Goal: Transaction & Acquisition: Book appointment/travel/reservation

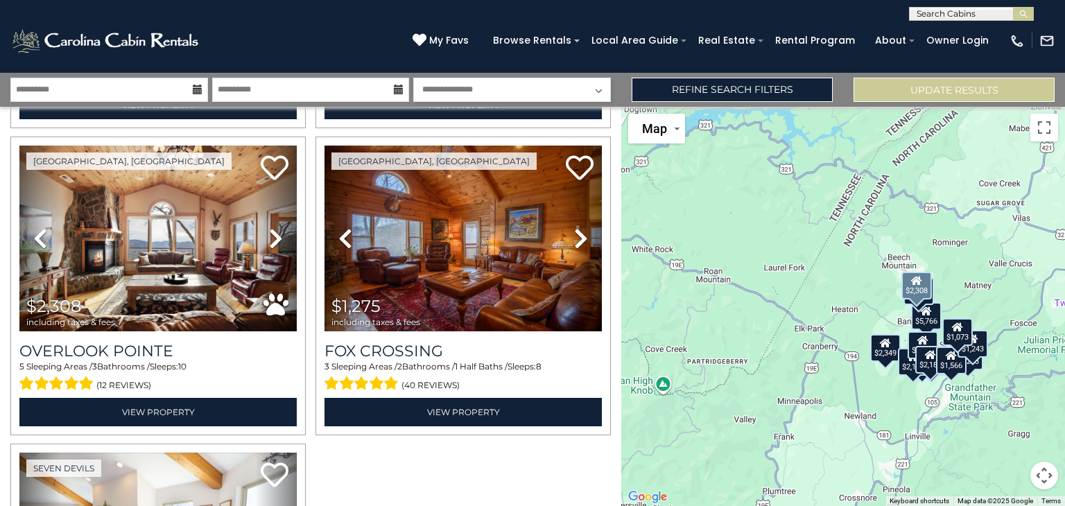
scroll to position [1525, 0]
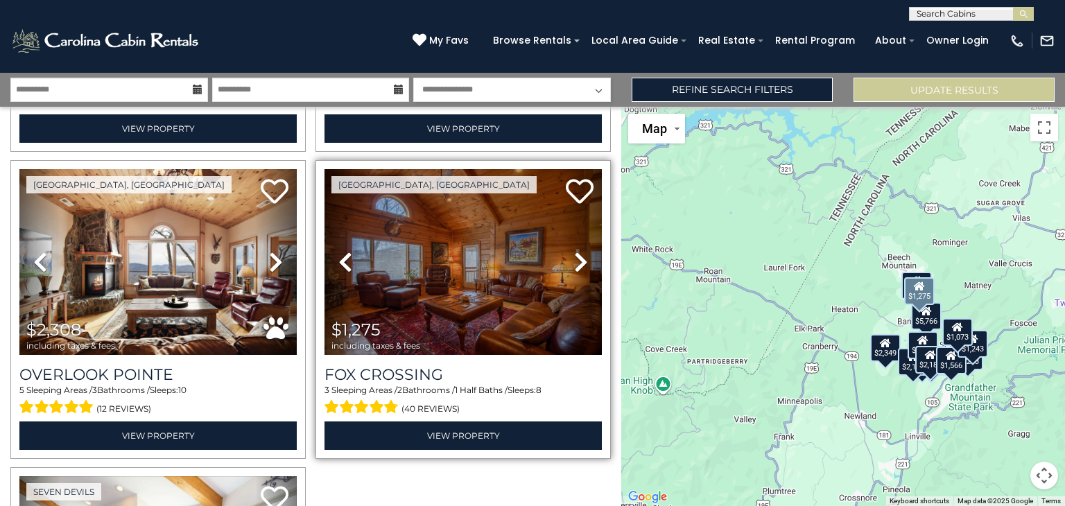
click at [574, 251] on icon at bounding box center [581, 262] width 14 height 22
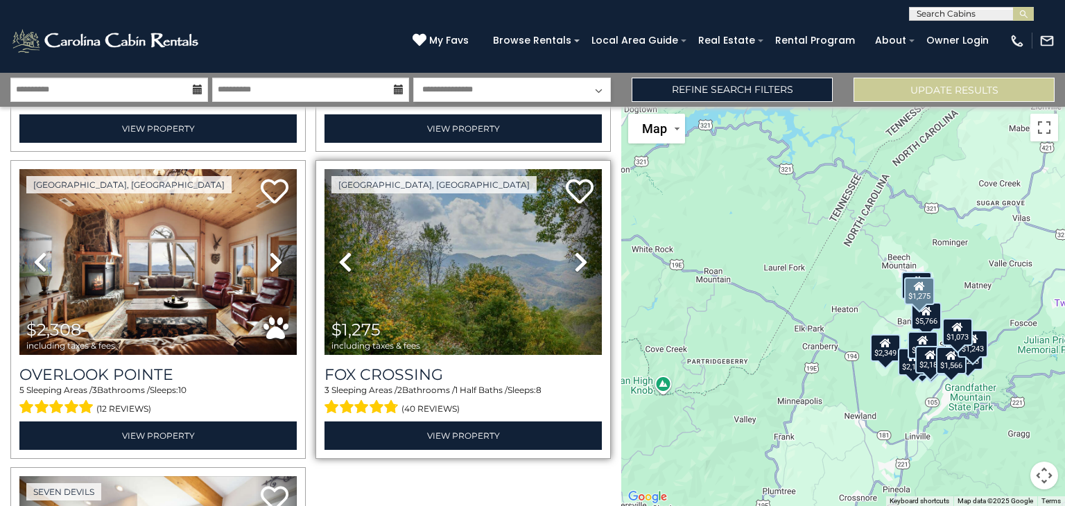
click at [574, 251] on icon at bounding box center [581, 262] width 14 height 22
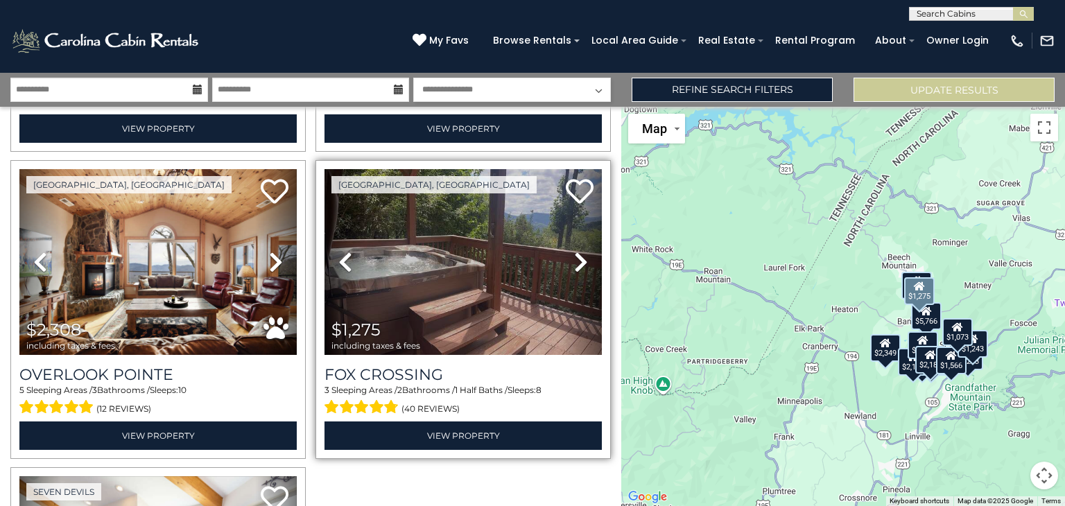
click at [574, 251] on icon at bounding box center [581, 262] width 14 height 22
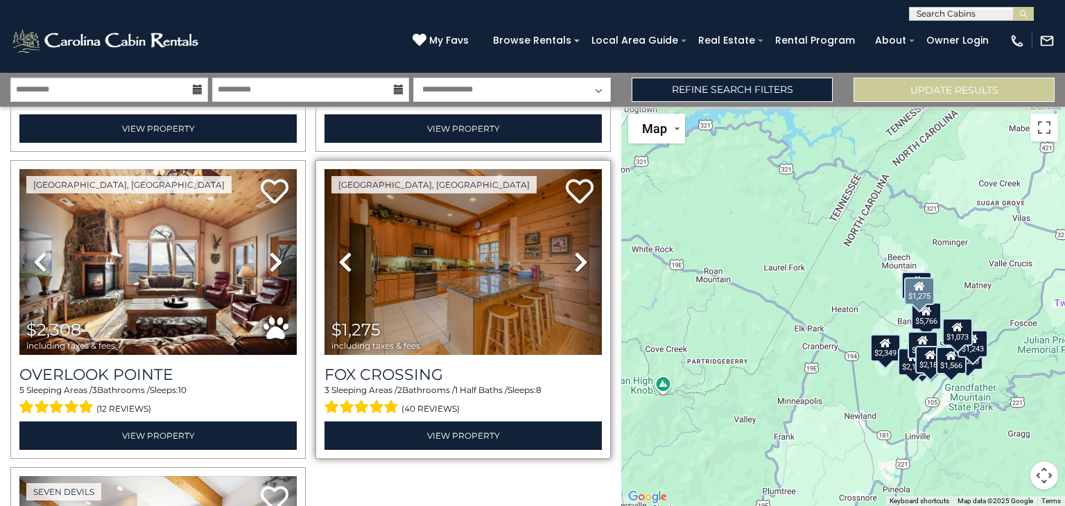
click at [574, 251] on icon at bounding box center [581, 262] width 14 height 22
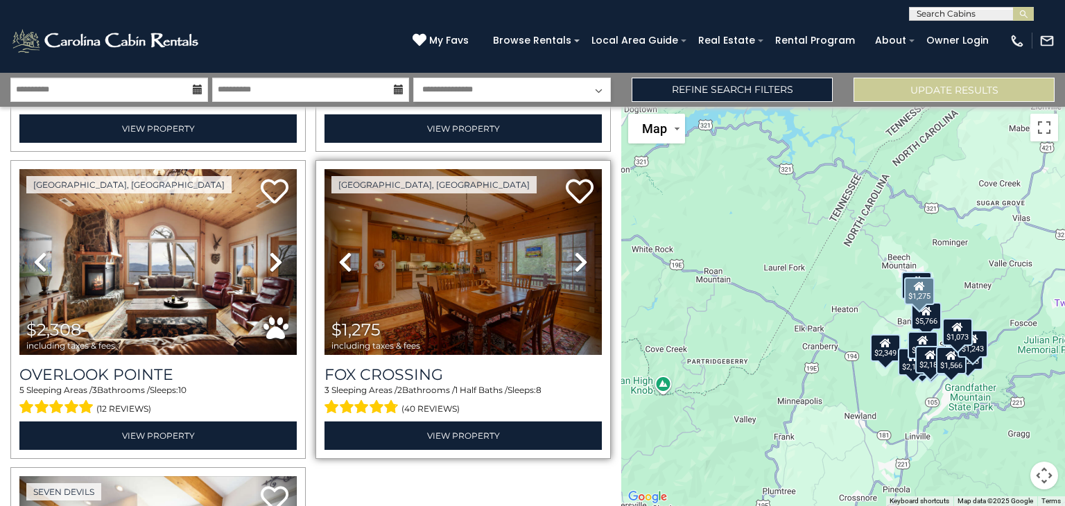
click at [574, 251] on icon at bounding box center [581, 262] width 14 height 22
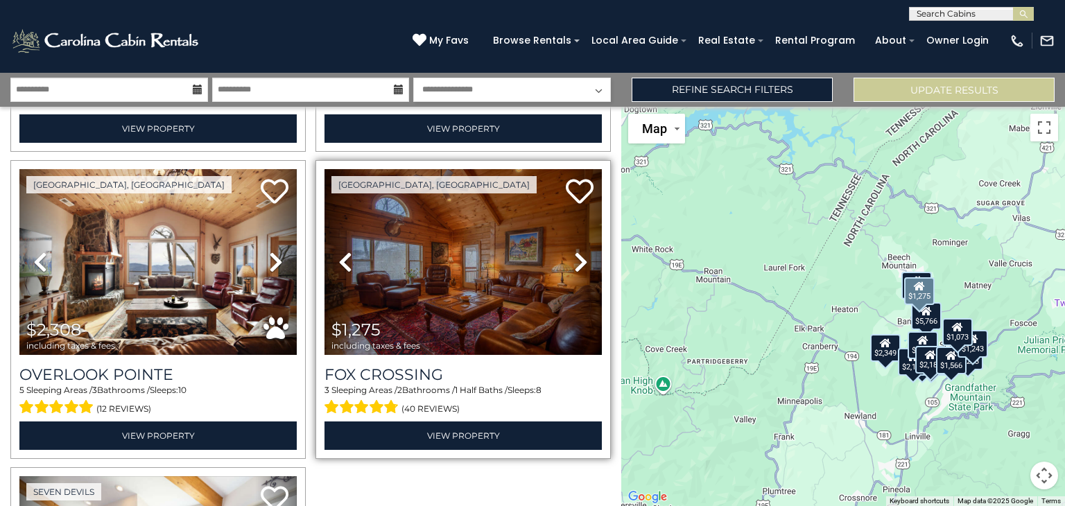
click at [574, 251] on icon at bounding box center [581, 262] width 14 height 22
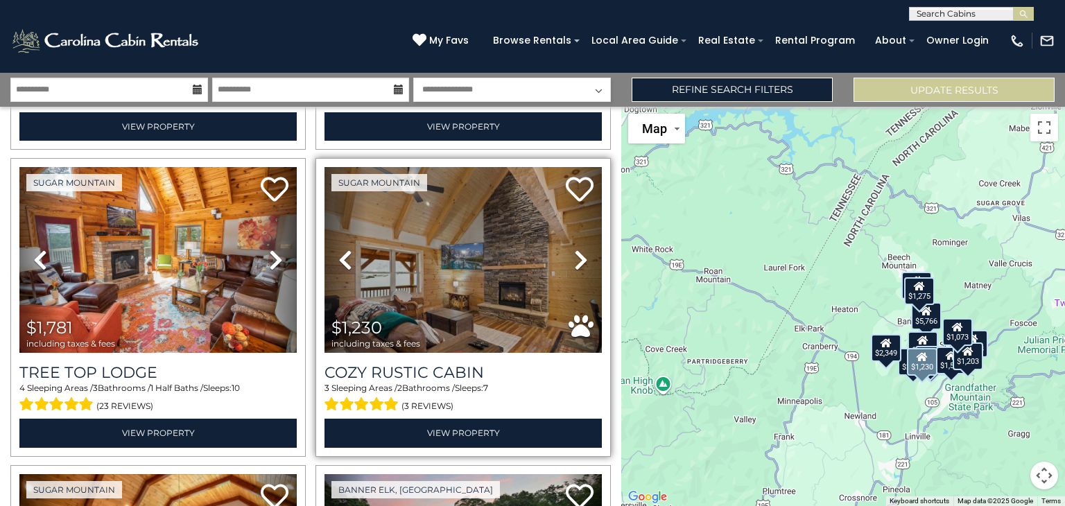
scroll to position [277, 0]
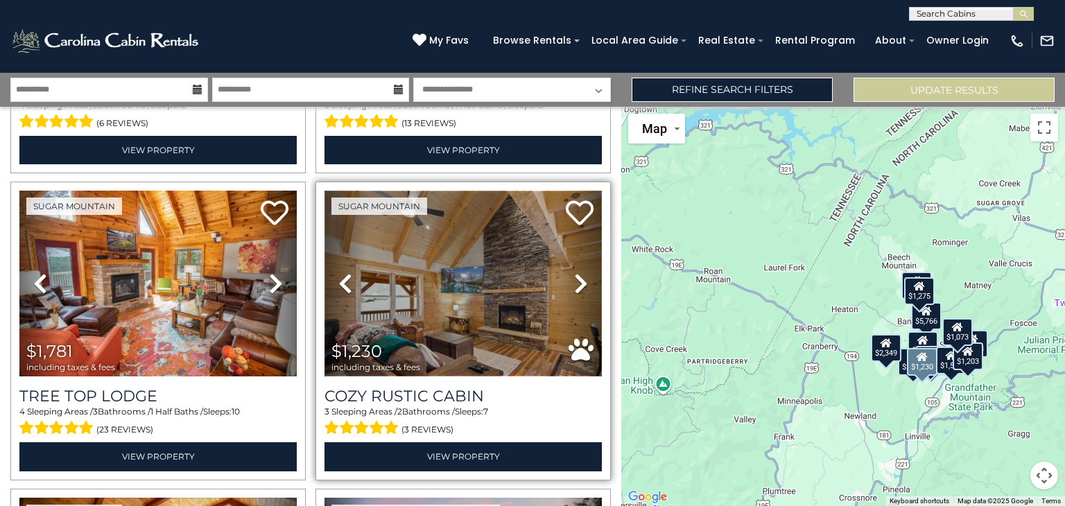
click at [441, 248] on img at bounding box center [462, 284] width 277 height 186
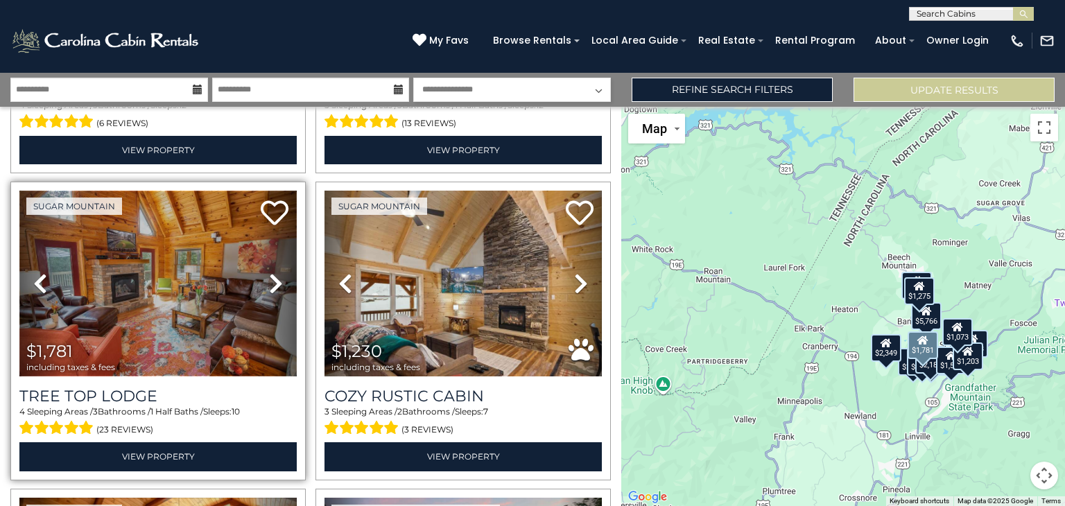
click at [162, 333] on img at bounding box center [157, 284] width 277 height 186
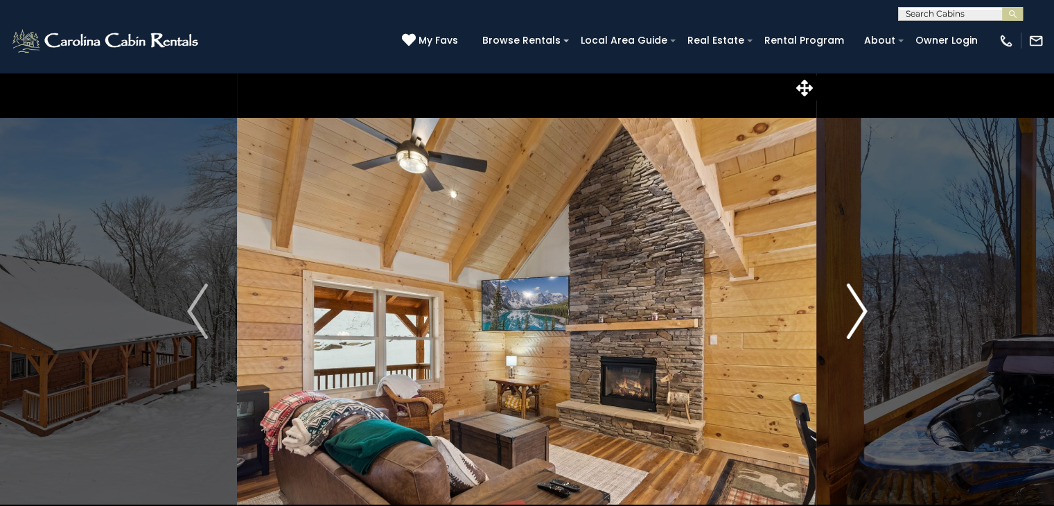
click at [855, 307] on img "Next" at bounding box center [856, 310] width 21 height 55
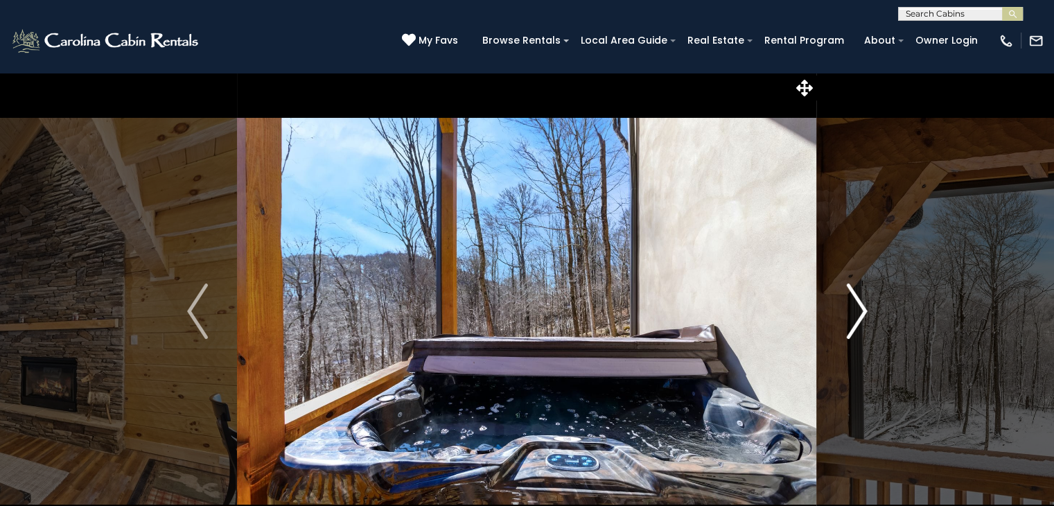
click at [855, 307] on img "Next" at bounding box center [856, 310] width 21 height 55
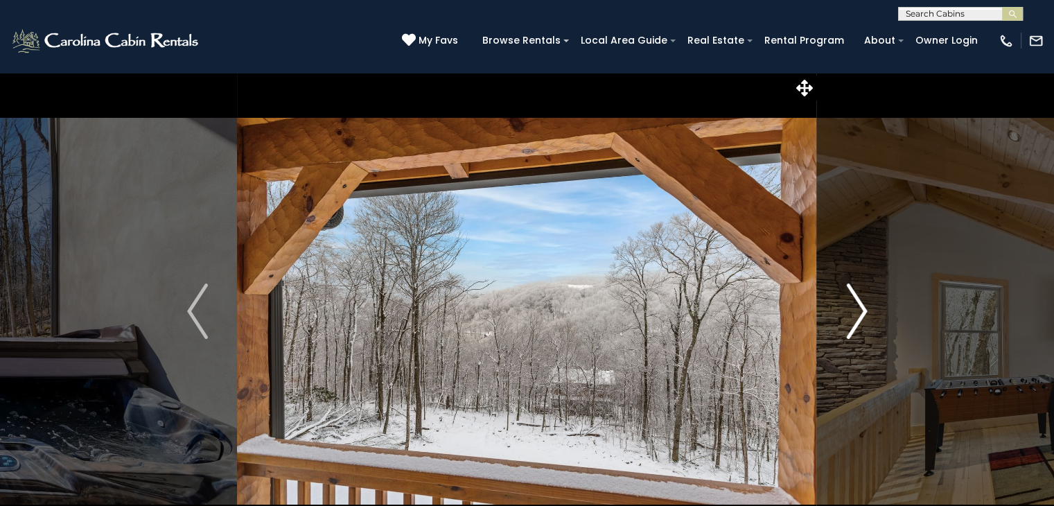
click at [855, 307] on img "Next" at bounding box center [856, 310] width 21 height 55
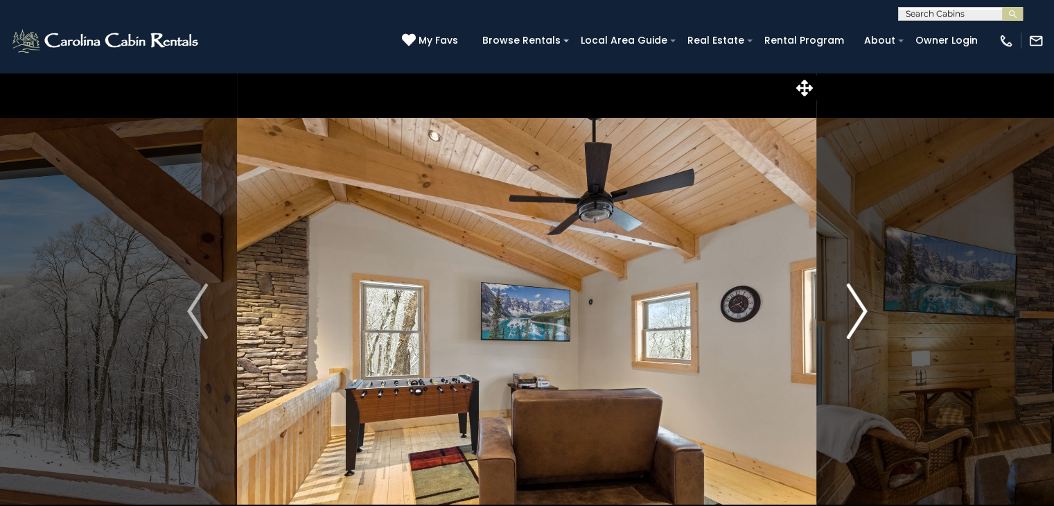
click at [855, 307] on img "Next" at bounding box center [856, 310] width 21 height 55
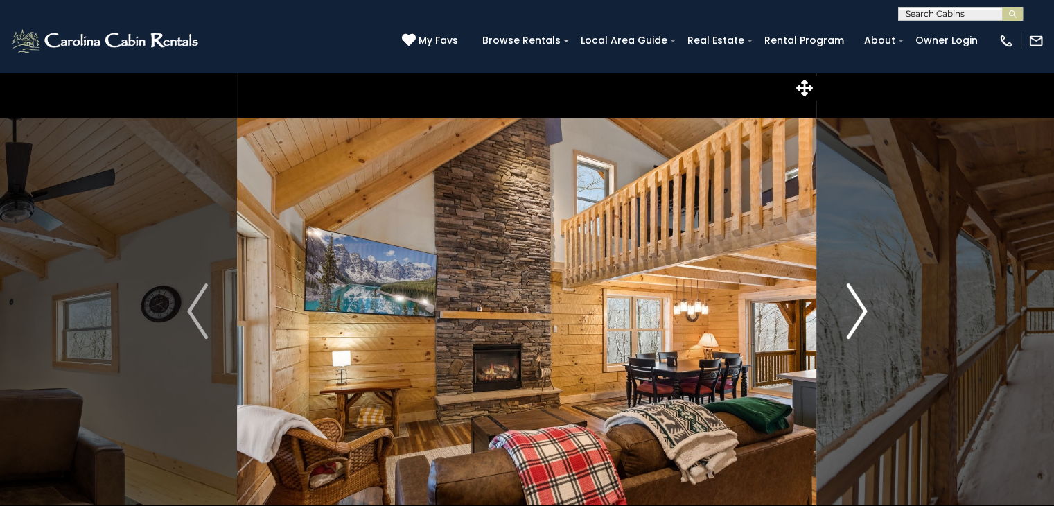
click at [855, 307] on img "Next" at bounding box center [856, 310] width 21 height 55
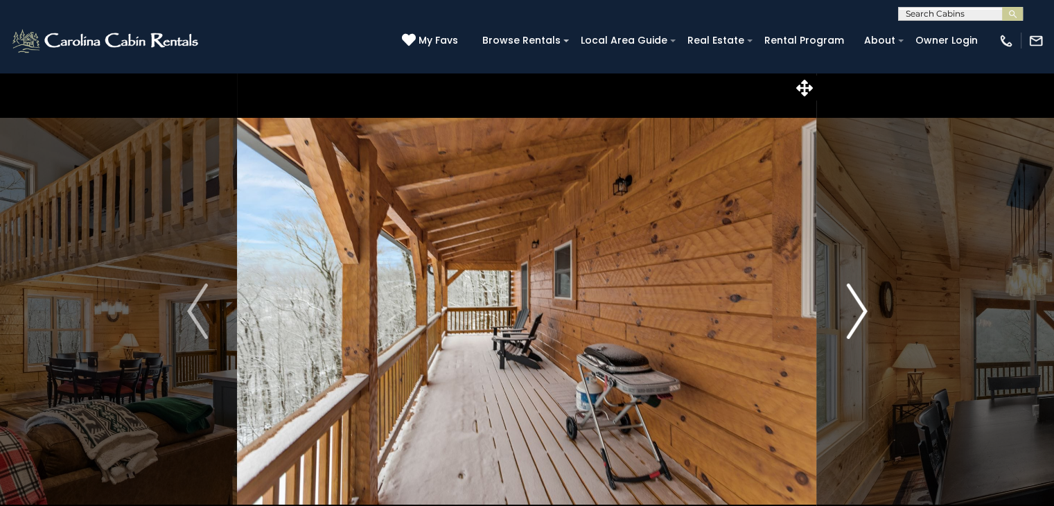
click at [855, 307] on img "Next" at bounding box center [856, 310] width 21 height 55
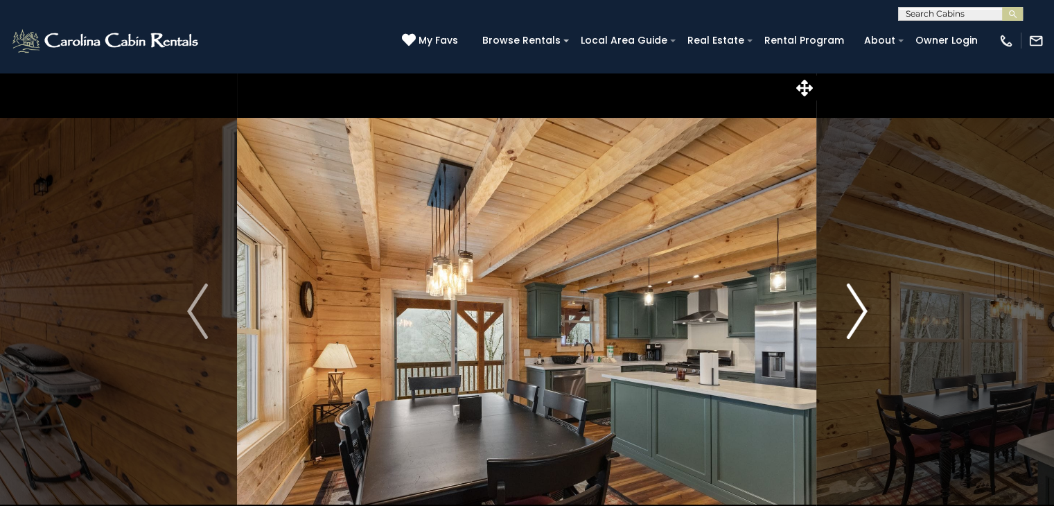
click at [855, 307] on img "Next" at bounding box center [856, 310] width 21 height 55
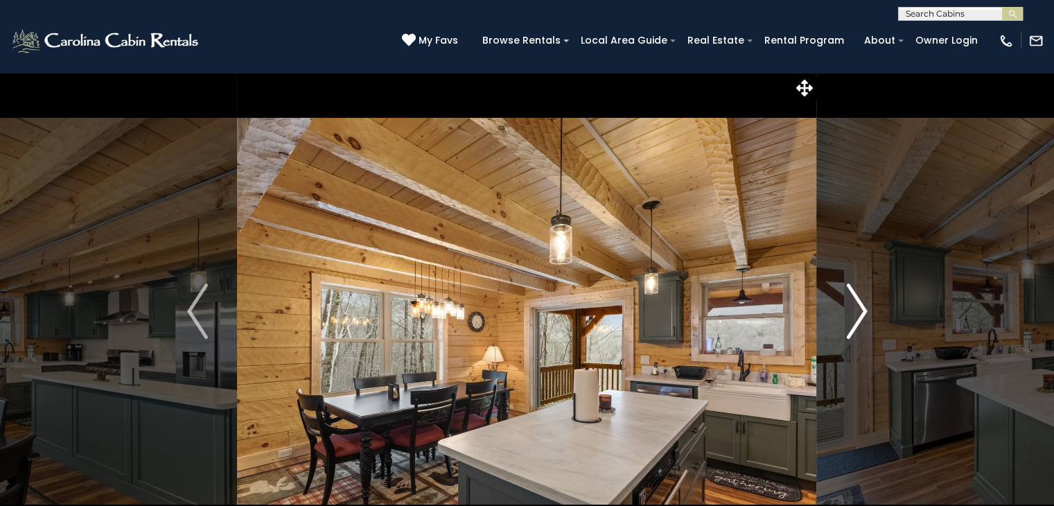
click at [855, 307] on img "Next" at bounding box center [856, 310] width 21 height 55
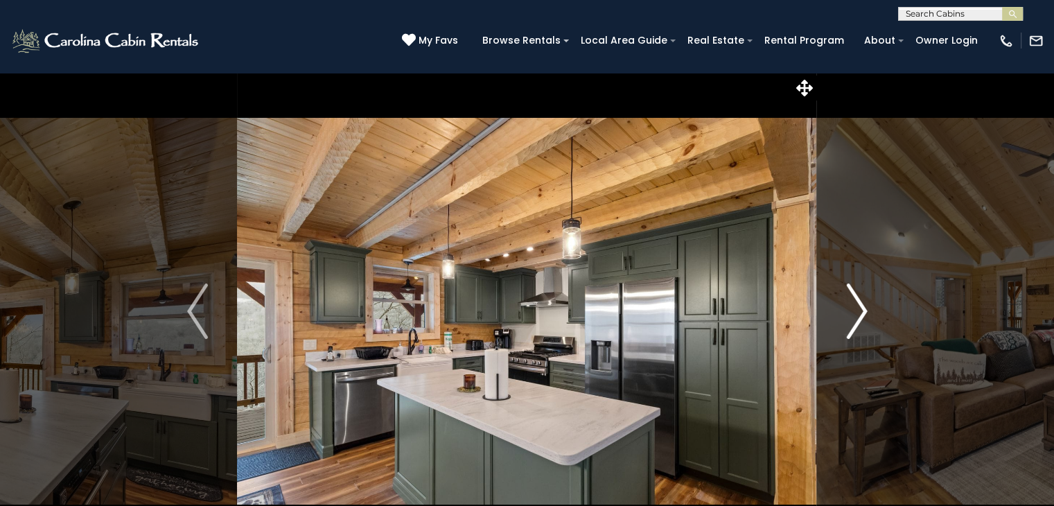
click at [855, 307] on img "Next" at bounding box center [856, 310] width 21 height 55
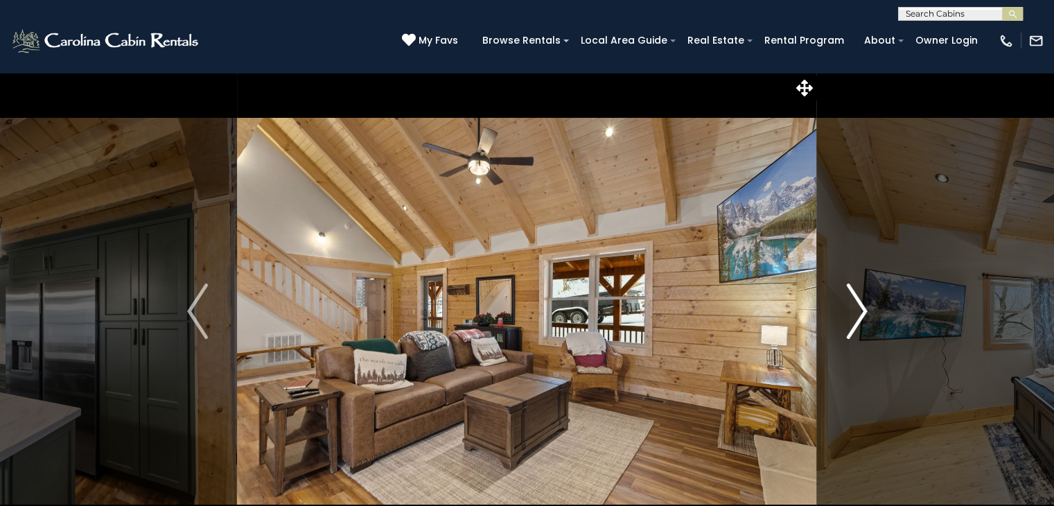
click at [855, 307] on img "Next" at bounding box center [856, 310] width 21 height 55
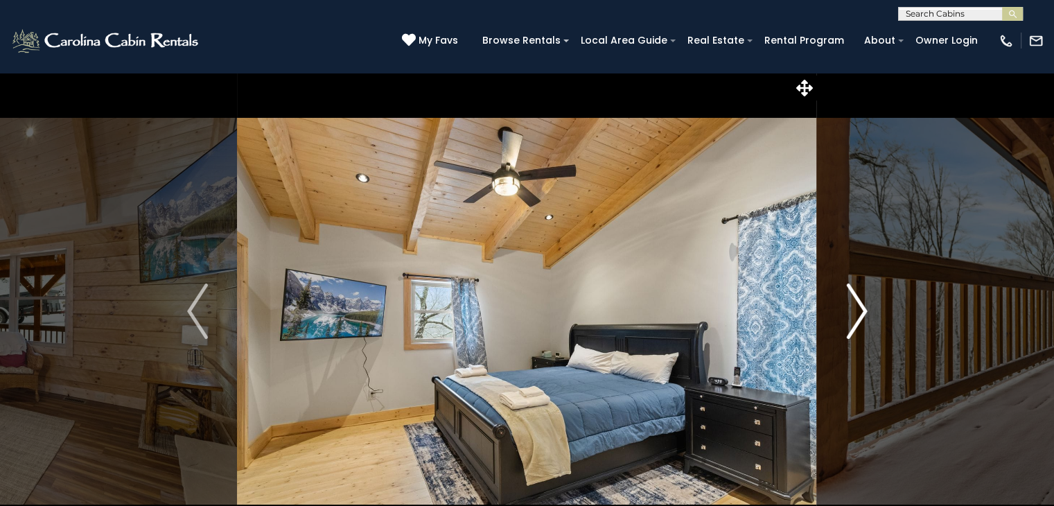
click at [855, 307] on img "Next" at bounding box center [856, 310] width 21 height 55
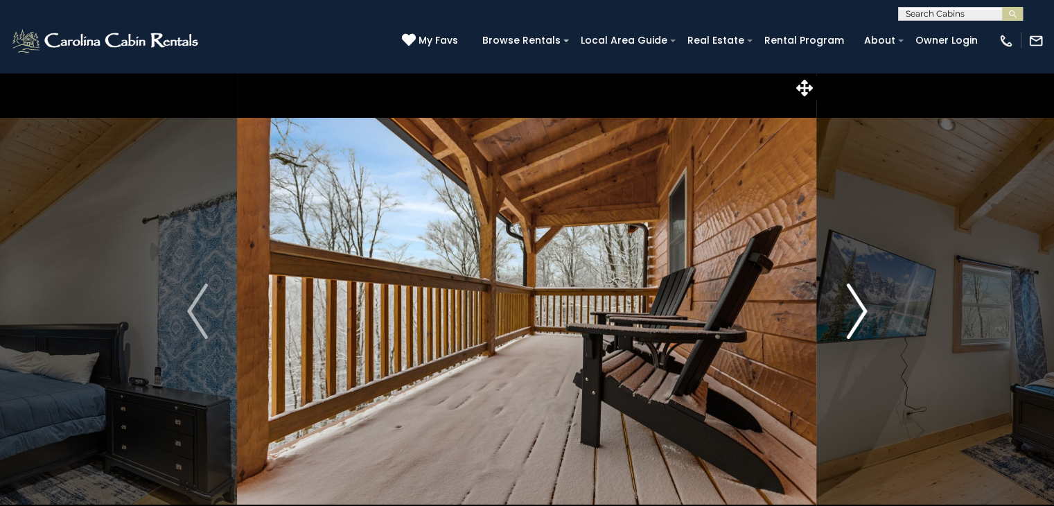
click at [855, 307] on img "Next" at bounding box center [856, 310] width 21 height 55
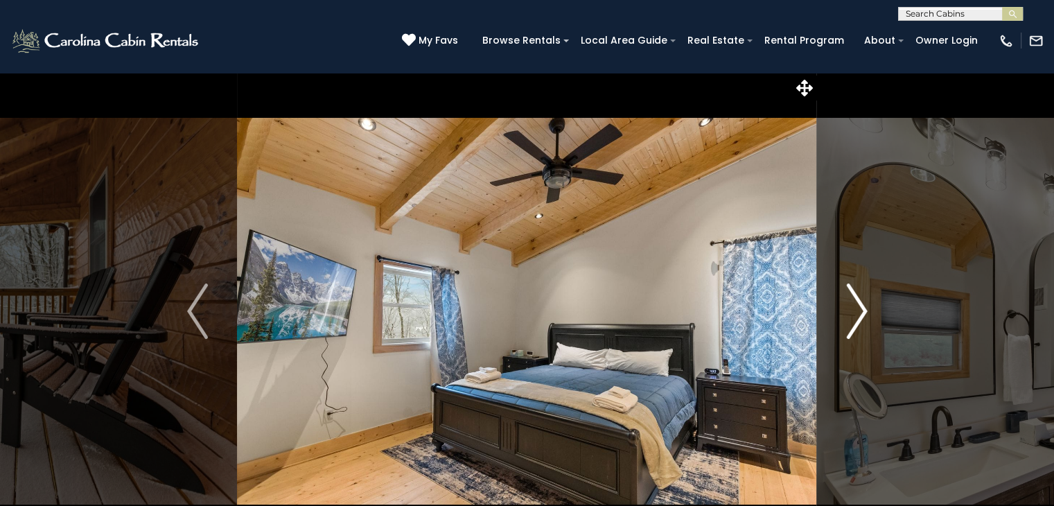
click at [855, 307] on img "Next" at bounding box center [856, 310] width 21 height 55
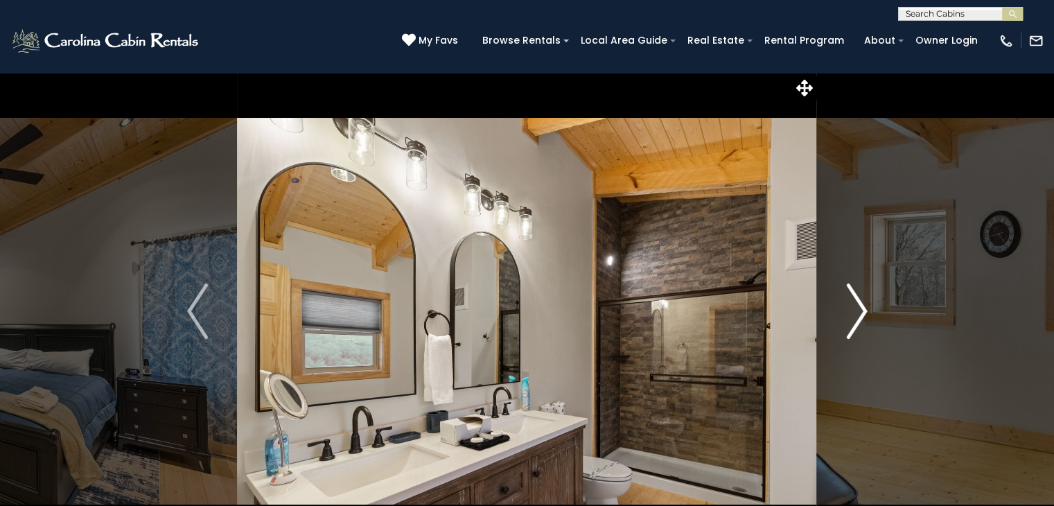
click at [855, 307] on img "Next" at bounding box center [856, 310] width 21 height 55
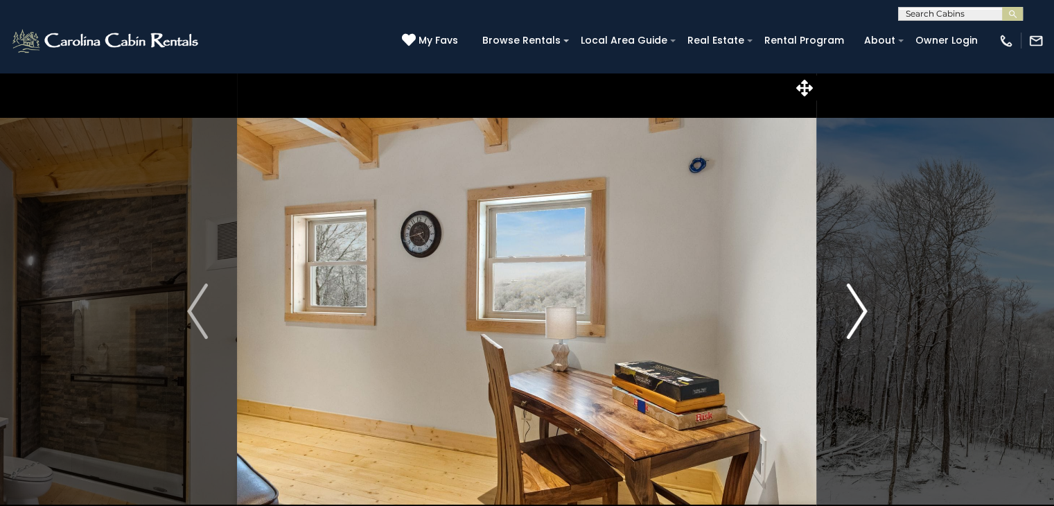
click at [855, 307] on img "Next" at bounding box center [856, 310] width 21 height 55
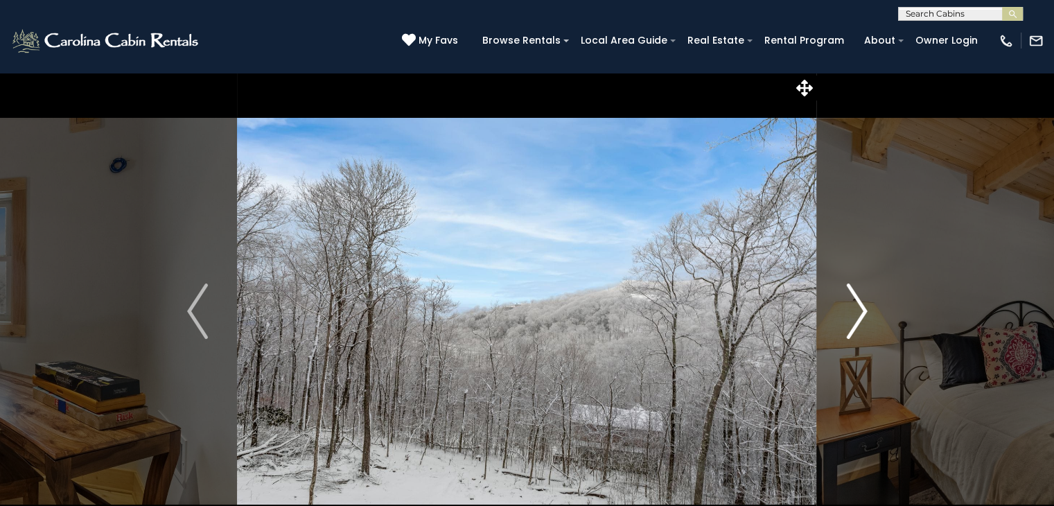
click at [855, 307] on img "Next" at bounding box center [856, 310] width 21 height 55
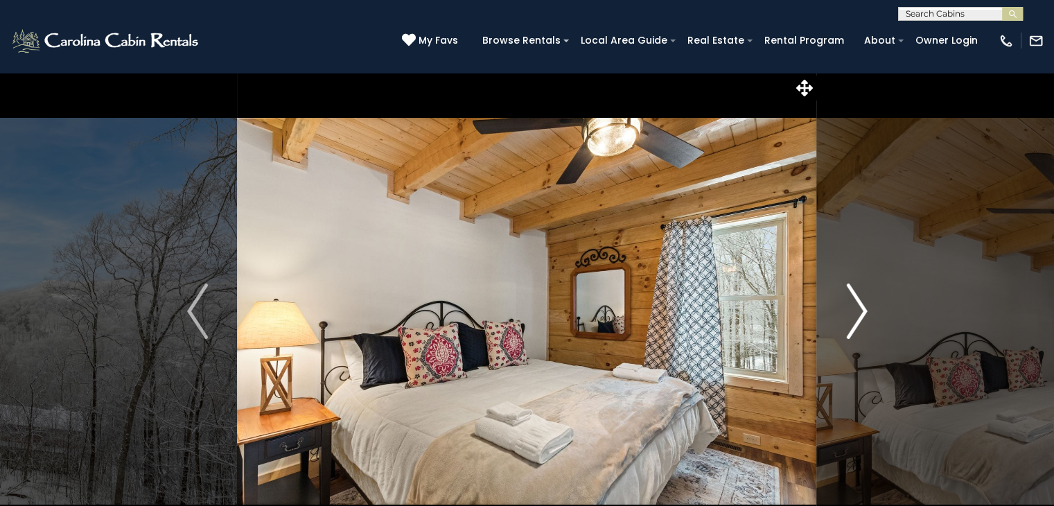
click at [855, 307] on img "Next" at bounding box center [856, 310] width 21 height 55
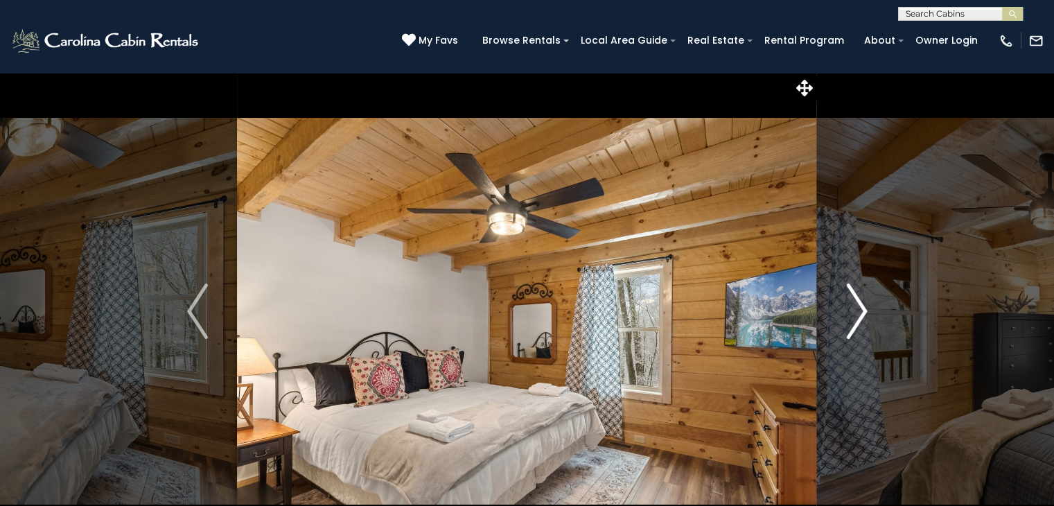
click at [855, 307] on img "Next" at bounding box center [856, 310] width 21 height 55
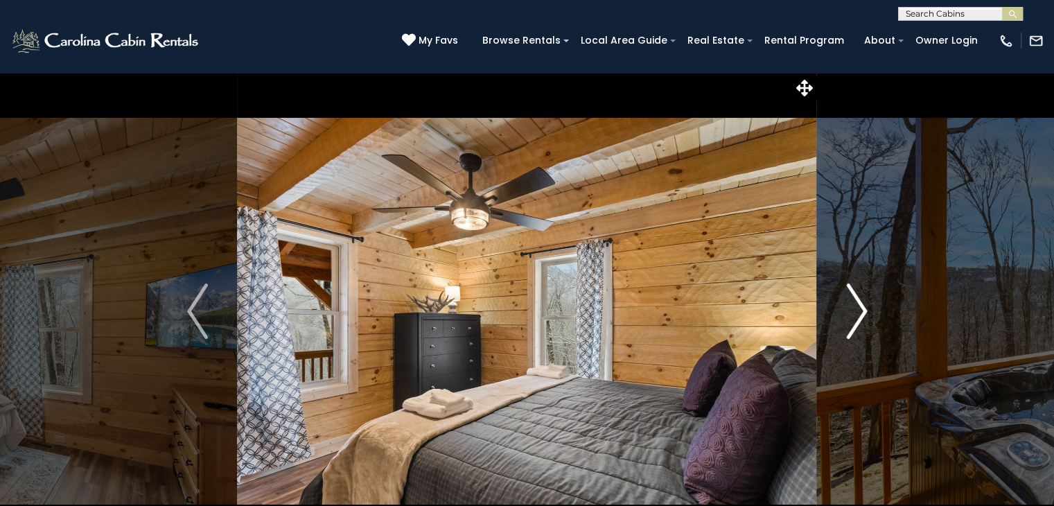
click at [855, 307] on img "Next" at bounding box center [856, 310] width 21 height 55
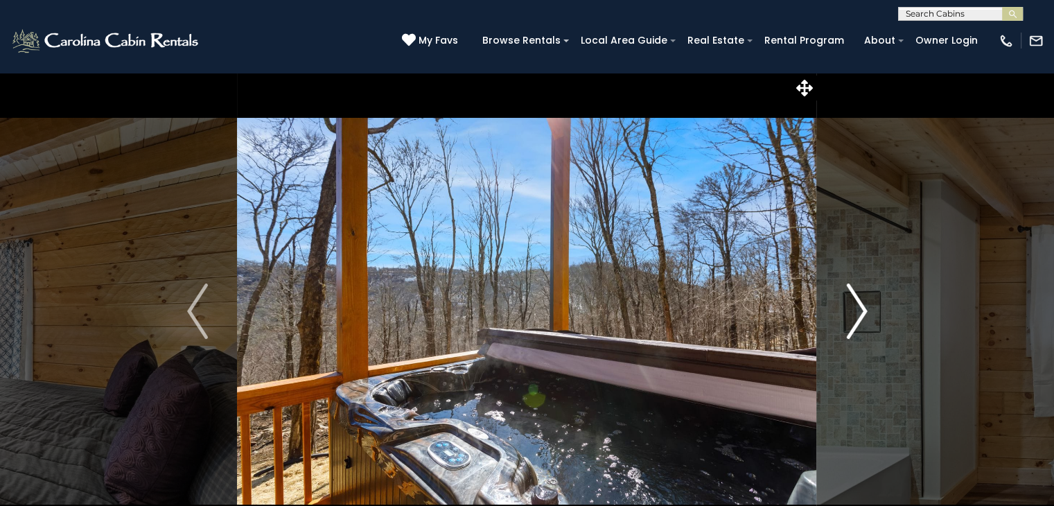
click at [854, 307] on img "Next" at bounding box center [856, 310] width 21 height 55
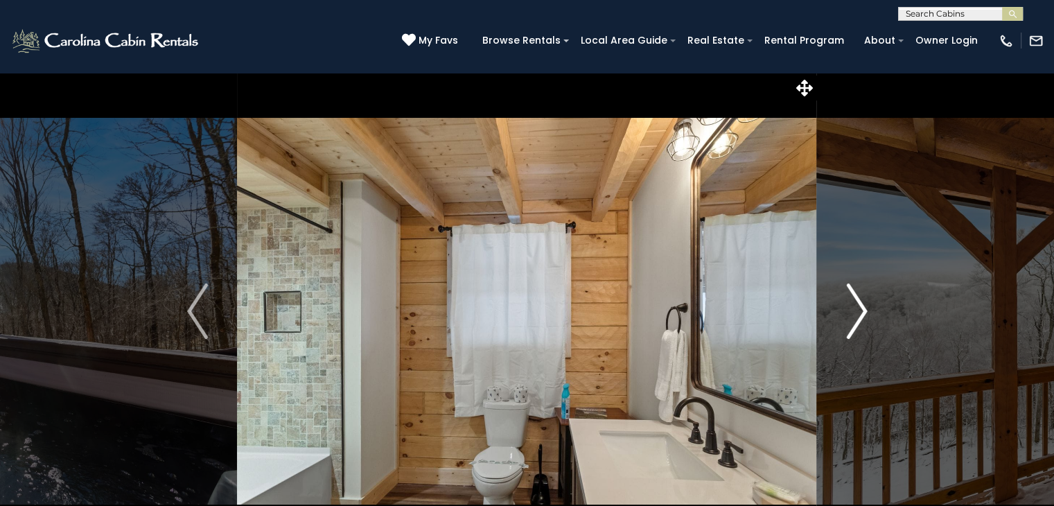
click at [854, 307] on img "Next" at bounding box center [856, 310] width 21 height 55
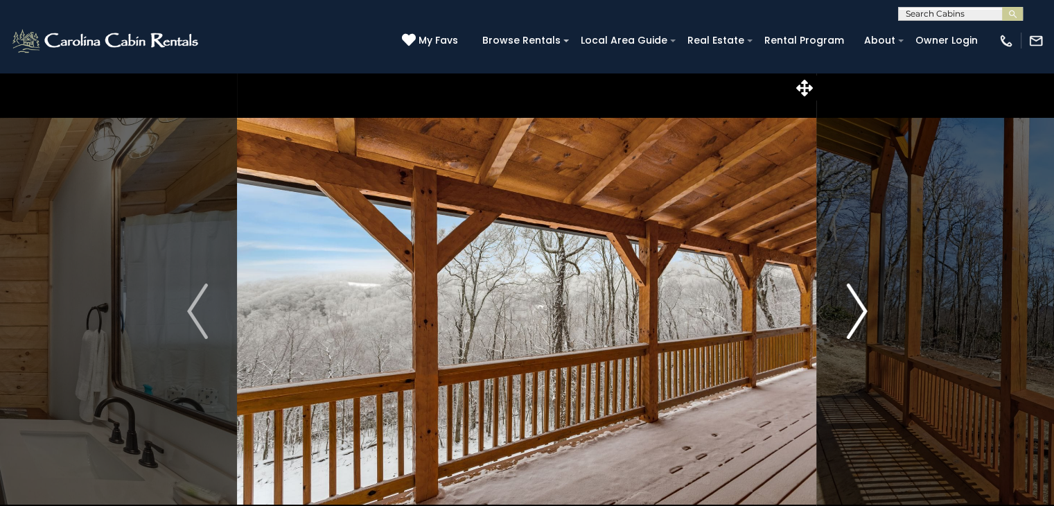
click at [854, 307] on img "Next" at bounding box center [856, 310] width 21 height 55
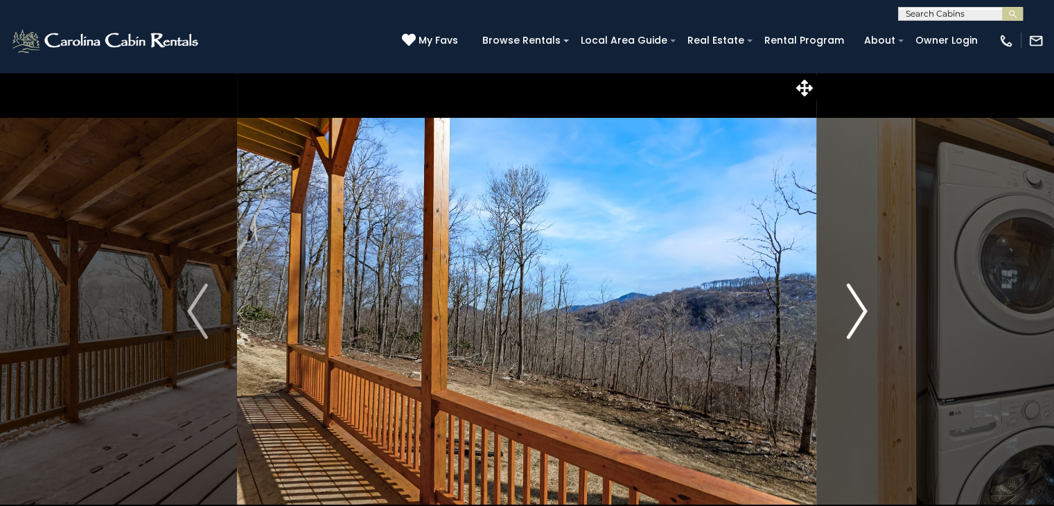
click at [854, 307] on img "Next" at bounding box center [856, 310] width 21 height 55
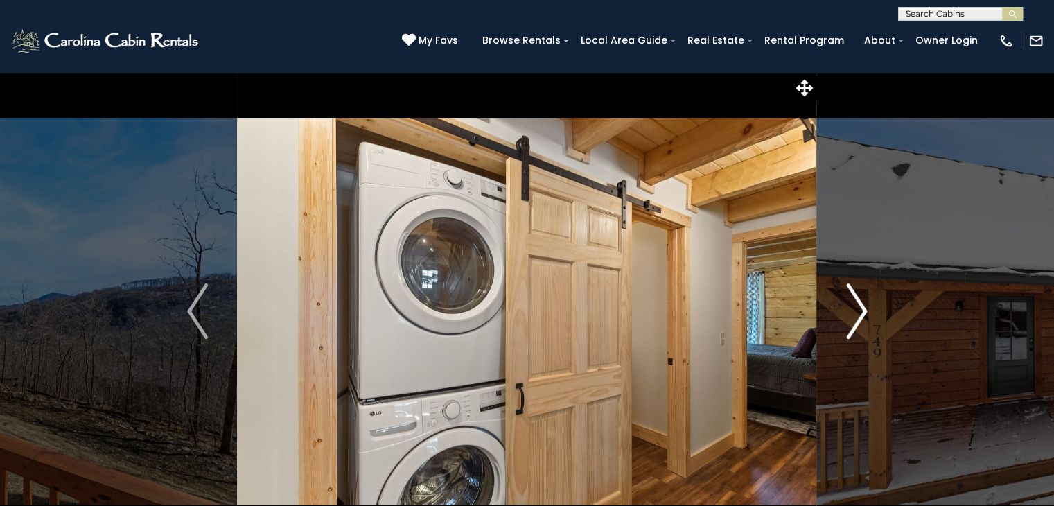
click at [851, 307] on img "Next" at bounding box center [856, 310] width 21 height 55
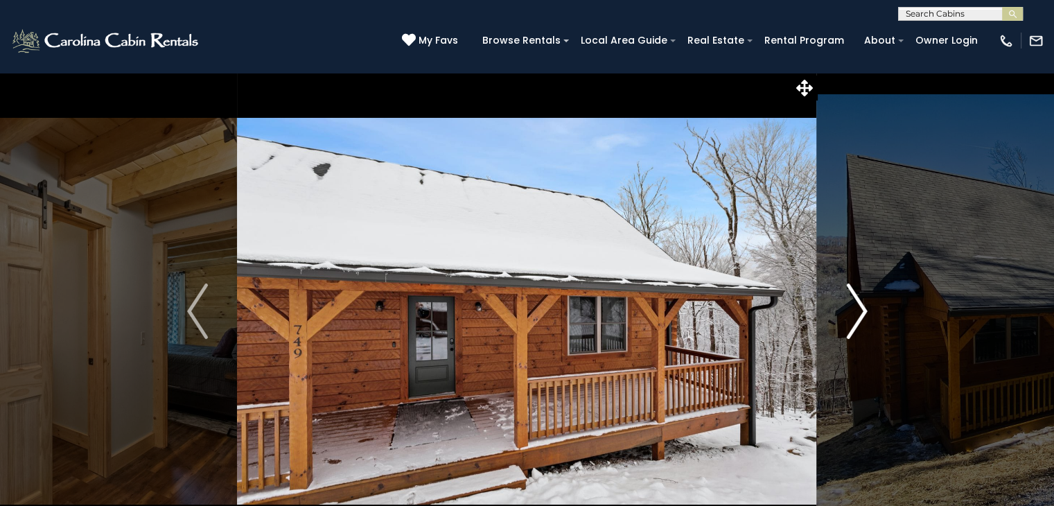
click at [851, 307] on img "Next" at bounding box center [856, 310] width 21 height 55
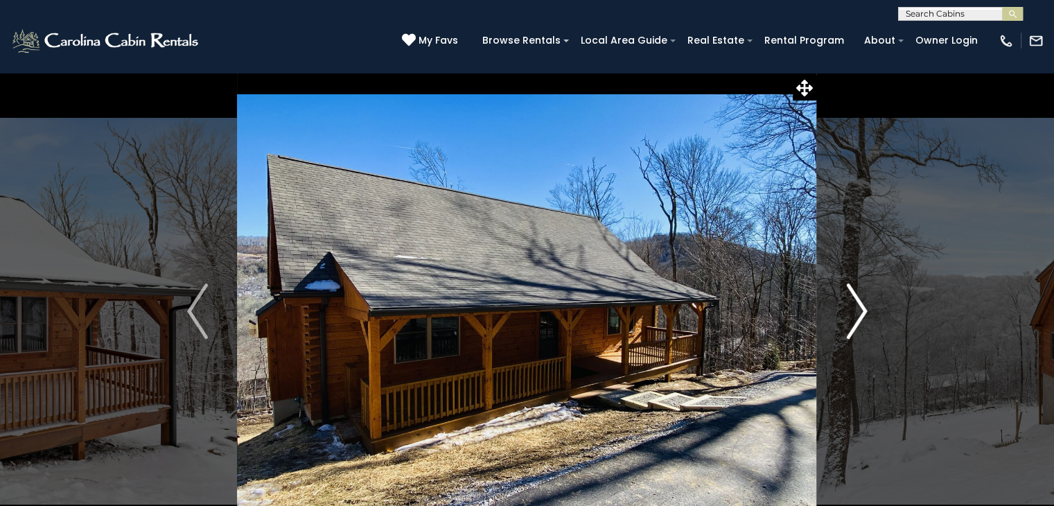
click at [850, 307] on img "Next" at bounding box center [856, 310] width 21 height 55
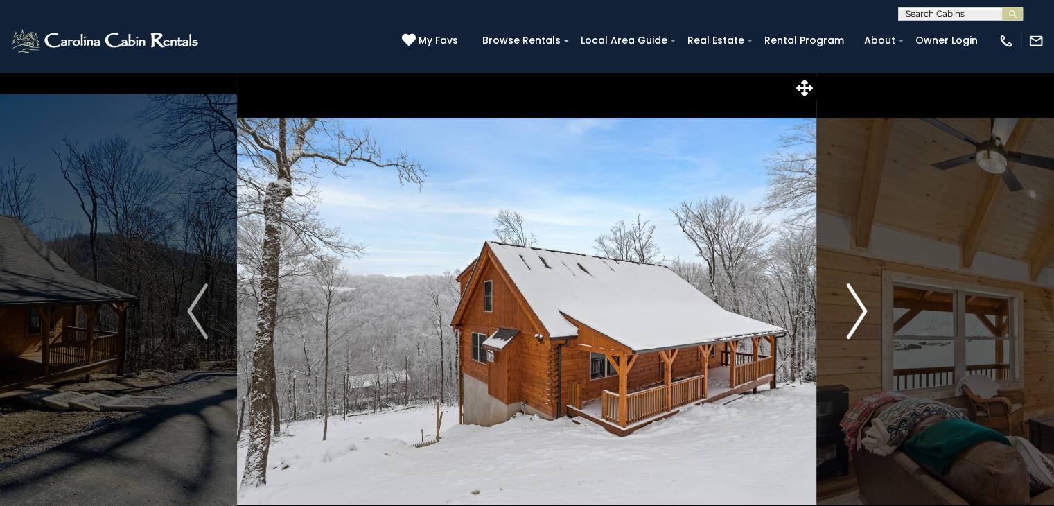
click at [850, 307] on img "Next" at bounding box center [856, 310] width 21 height 55
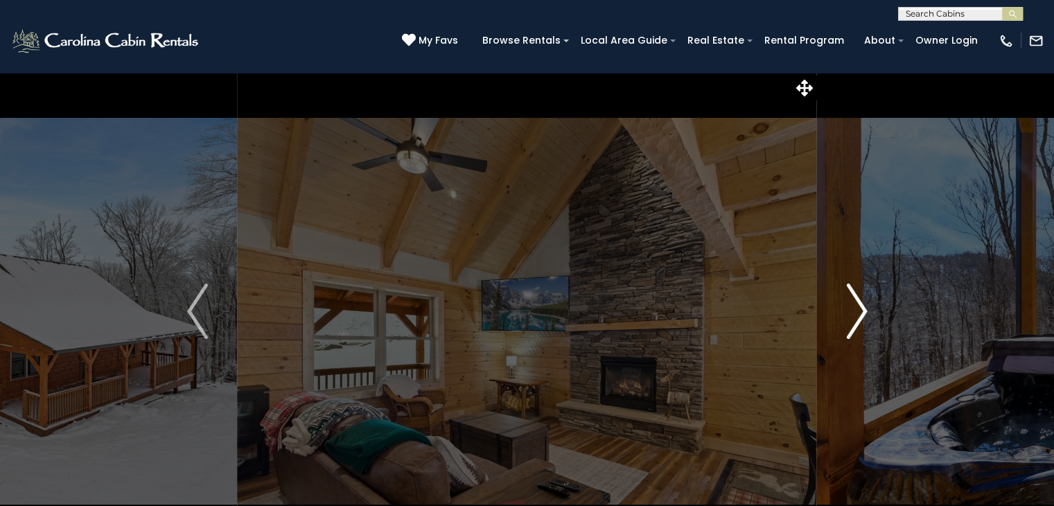
click at [850, 307] on img "Next" at bounding box center [856, 310] width 21 height 55
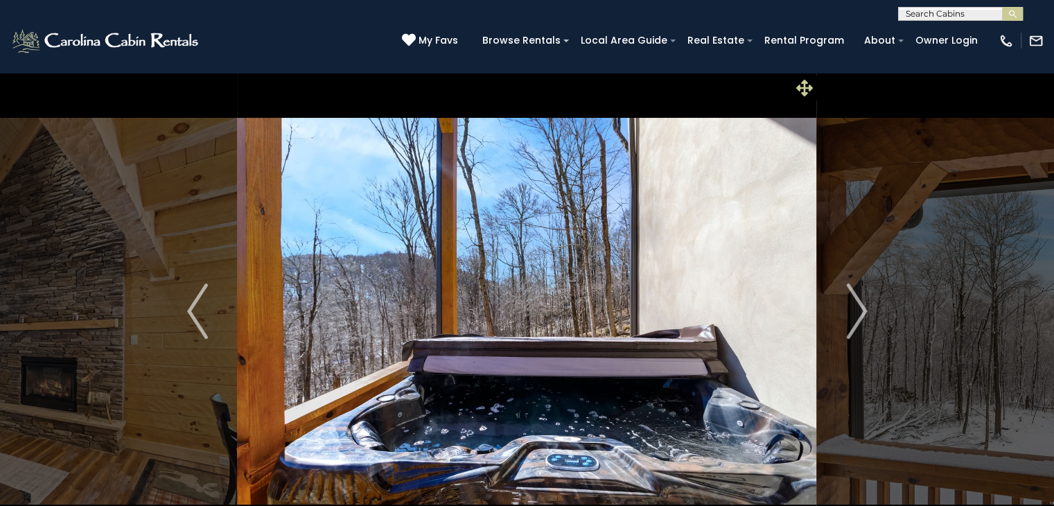
click at [801, 88] on icon at bounding box center [804, 88] width 17 height 17
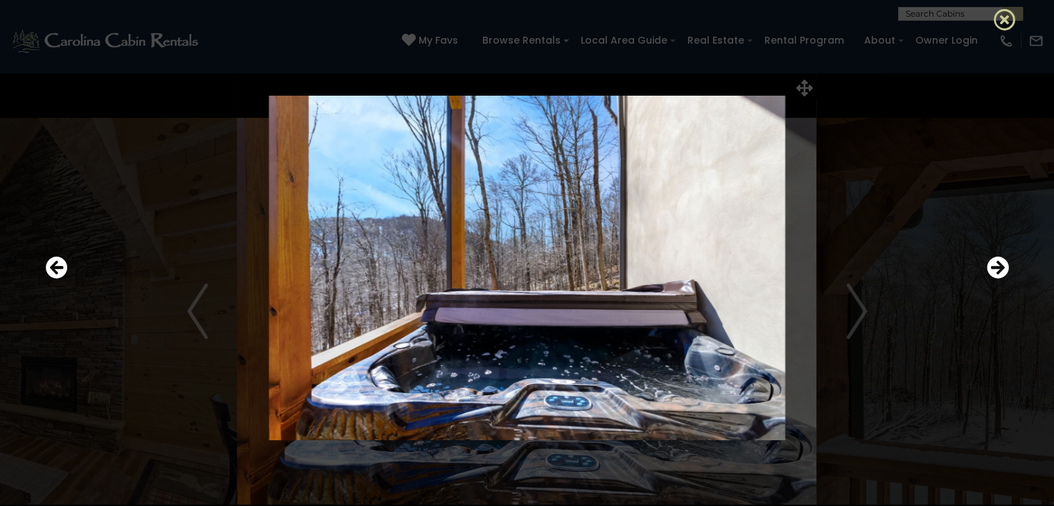
click at [1003, 20] on icon at bounding box center [1005, 19] width 22 height 22
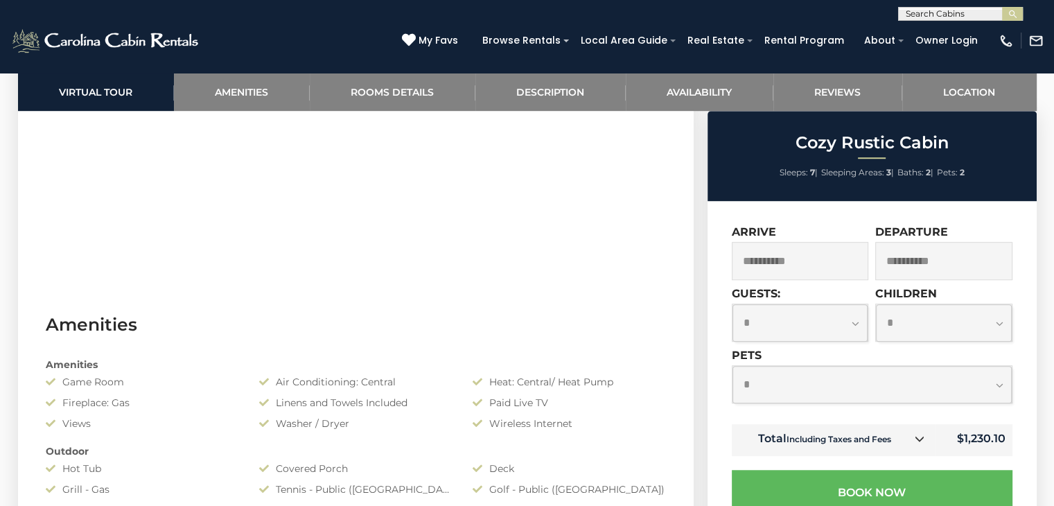
scroll to position [624, 0]
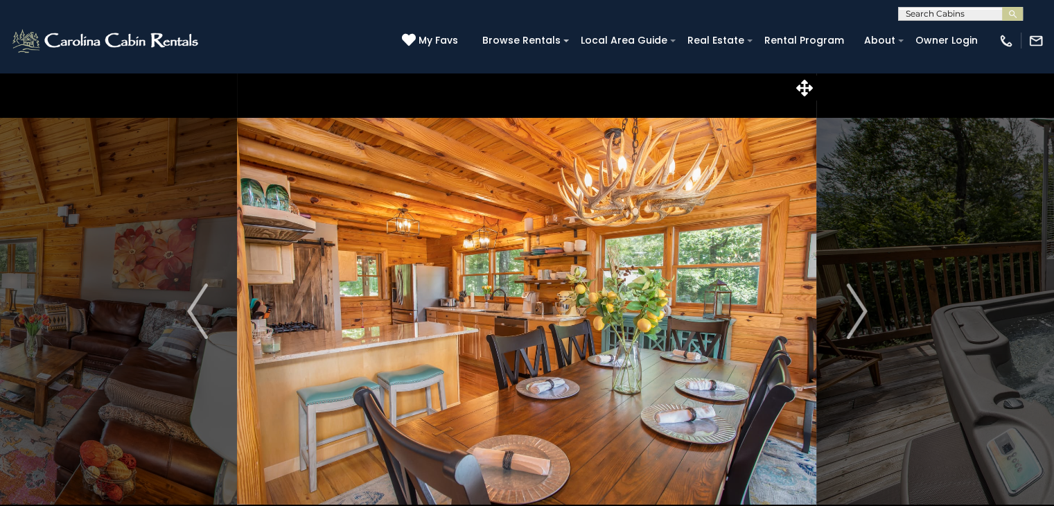
click at [852, 320] on img "Next" at bounding box center [856, 310] width 21 height 55
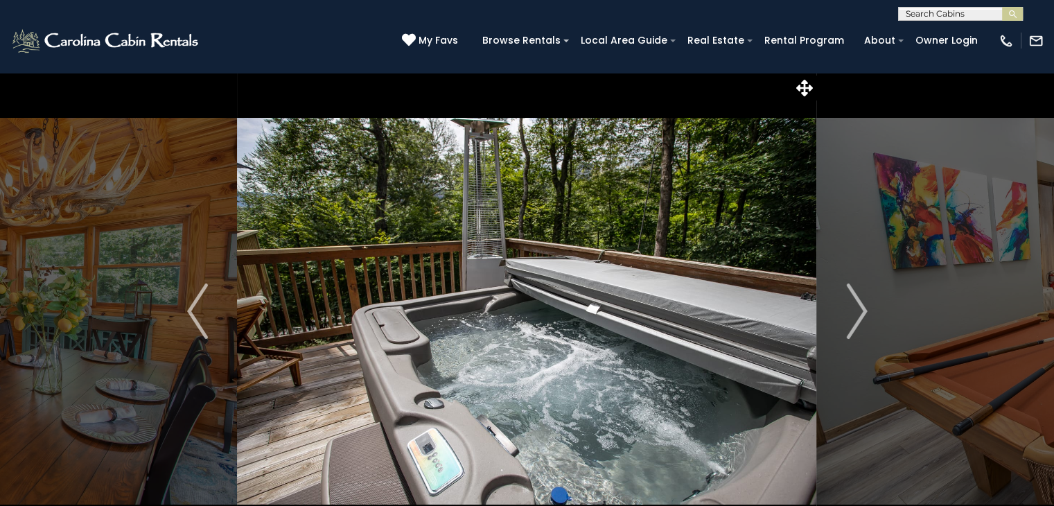
click at [852, 320] on img "Next" at bounding box center [856, 310] width 21 height 55
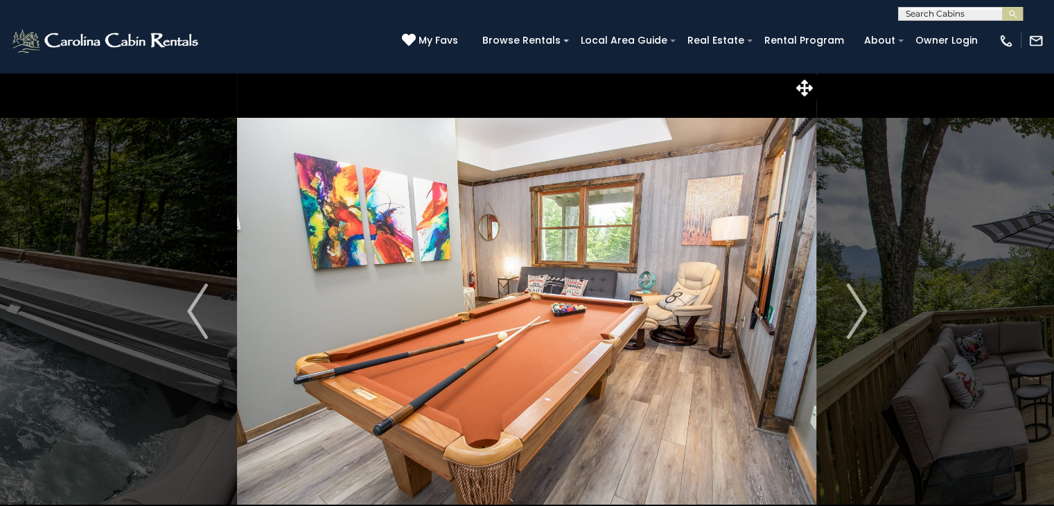
click at [852, 320] on img "Next" at bounding box center [856, 310] width 21 height 55
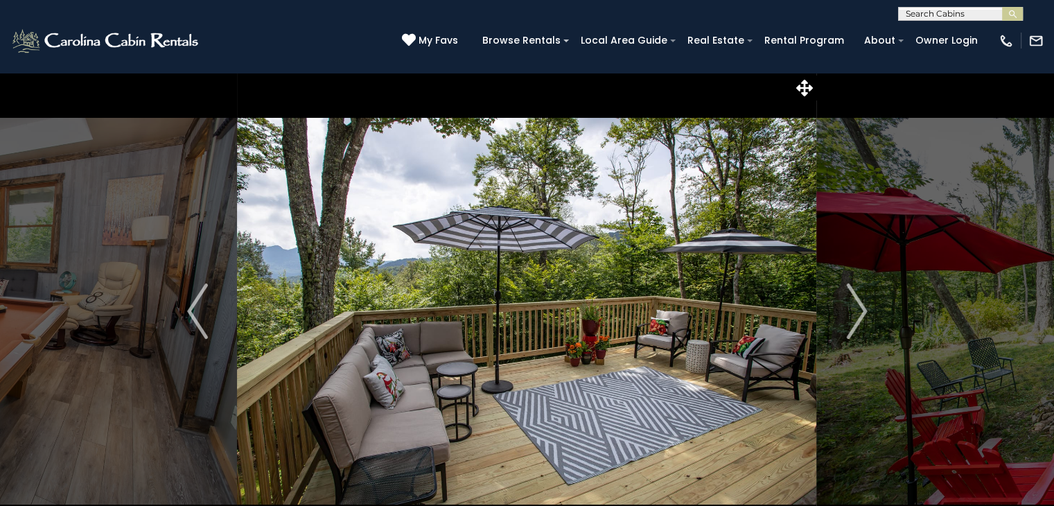
click at [852, 320] on img "Next" at bounding box center [856, 310] width 21 height 55
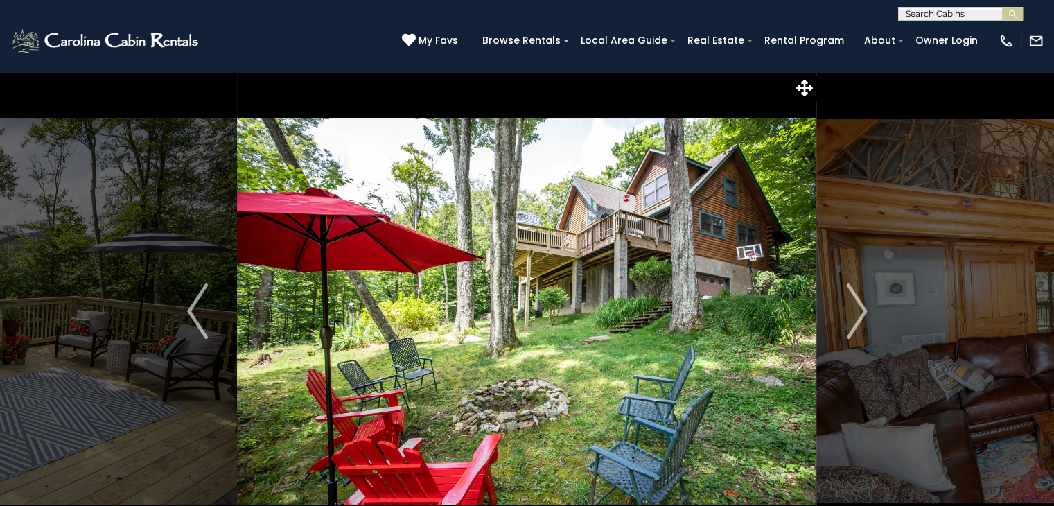
click at [852, 320] on img "Next" at bounding box center [856, 310] width 21 height 55
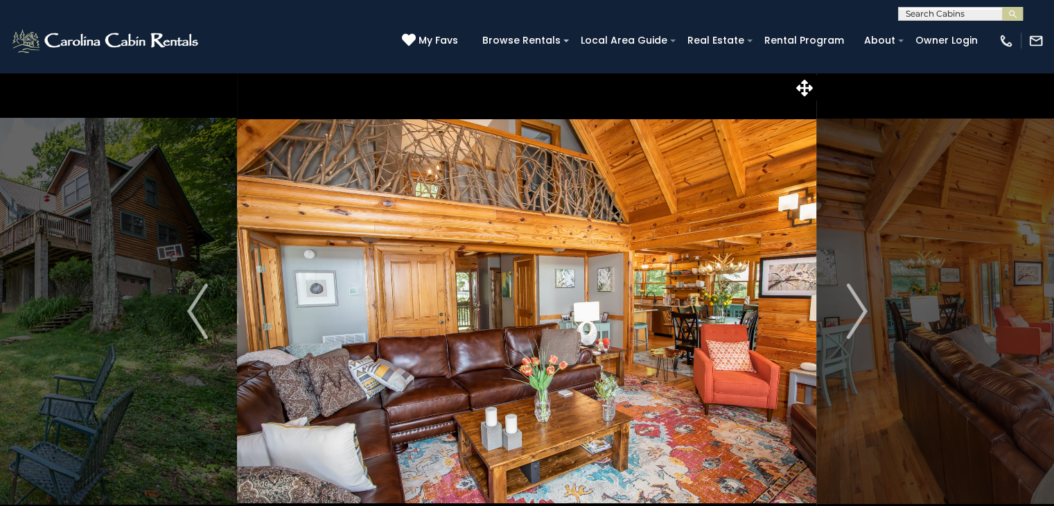
click at [852, 320] on img "Next" at bounding box center [856, 310] width 21 height 55
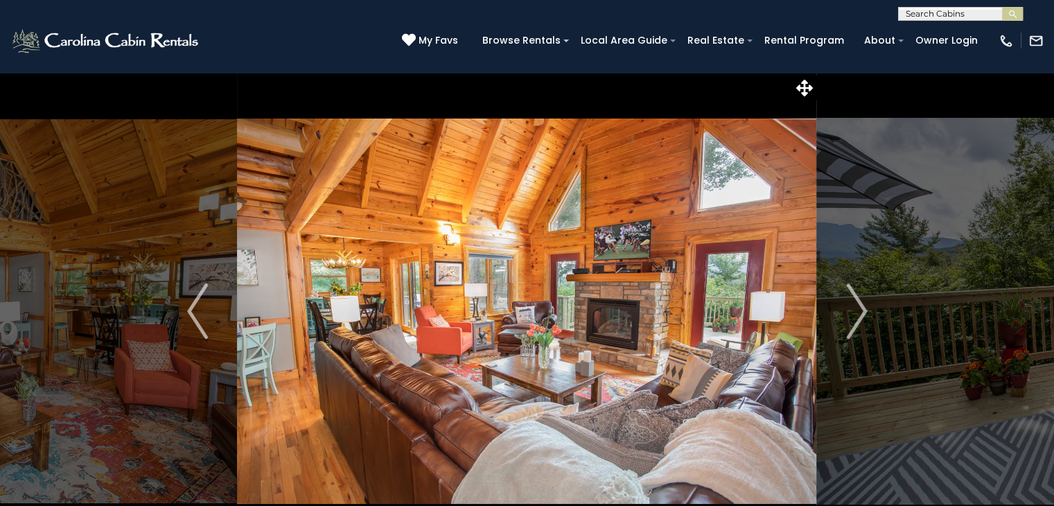
click at [852, 320] on img "Next" at bounding box center [856, 310] width 21 height 55
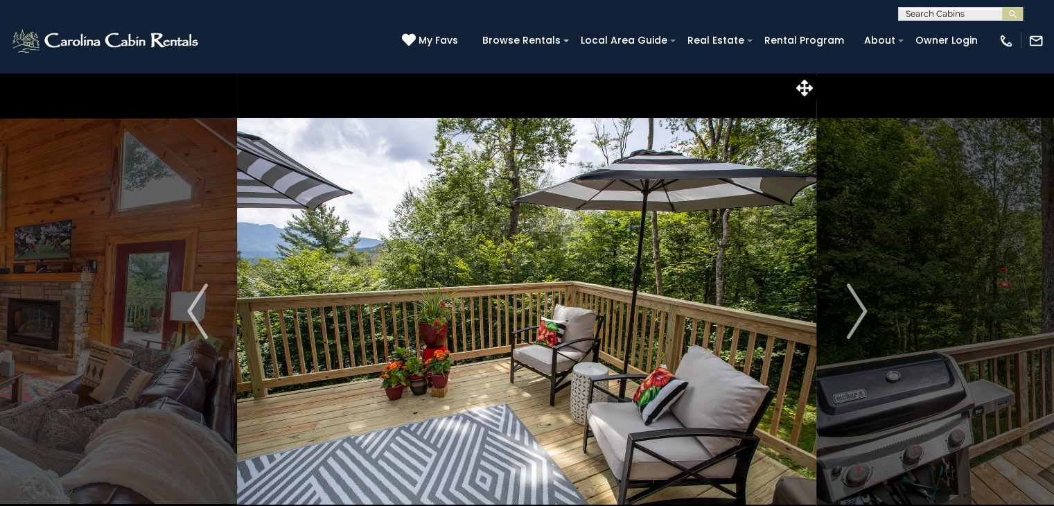
click at [852, 320] on img "Next" at bounding box center [856, 310] width 21 height 55
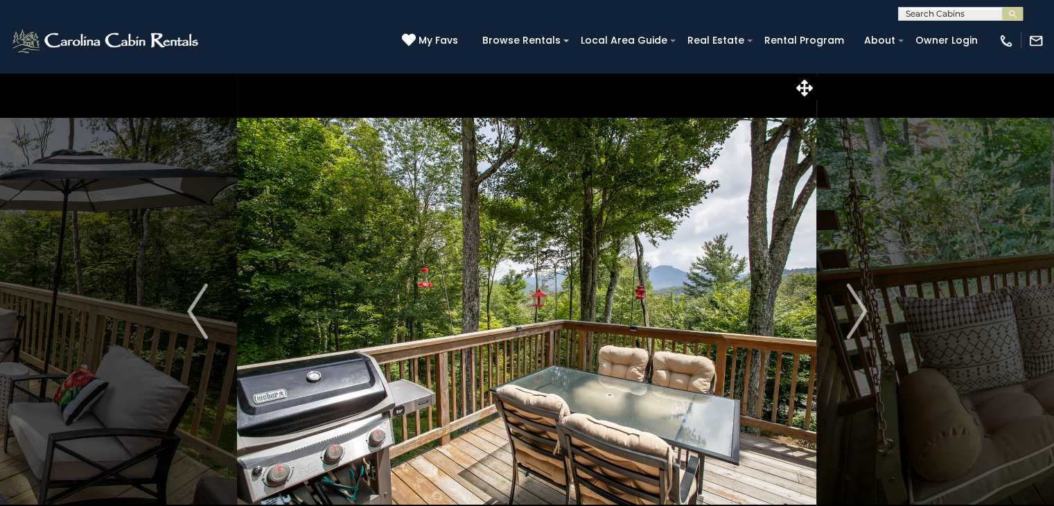
click at [852, 320] on img "Next" at bounding box center [856, 310] width 21 height 55
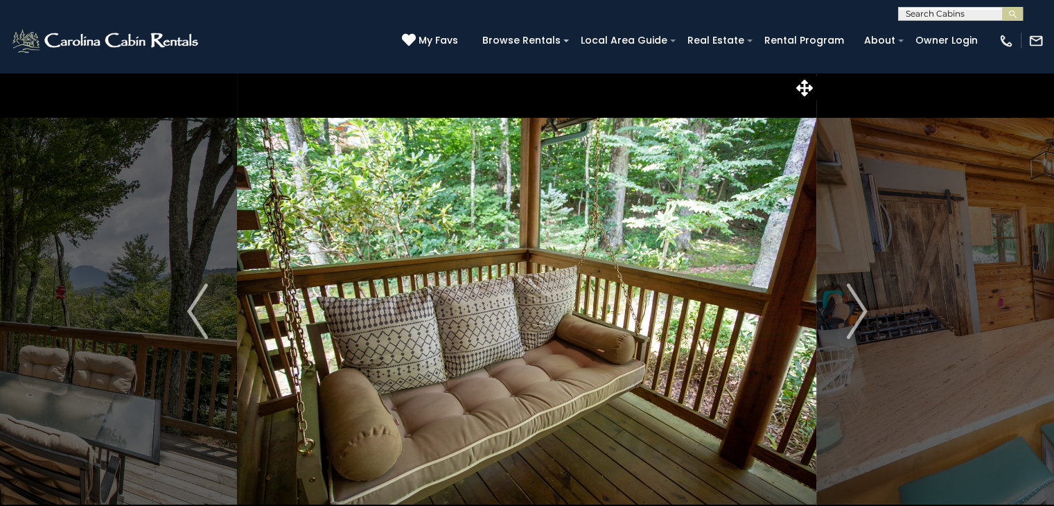
click at [852, 320] on img "Next" at bounding box center [856, 310] width 21 height 55
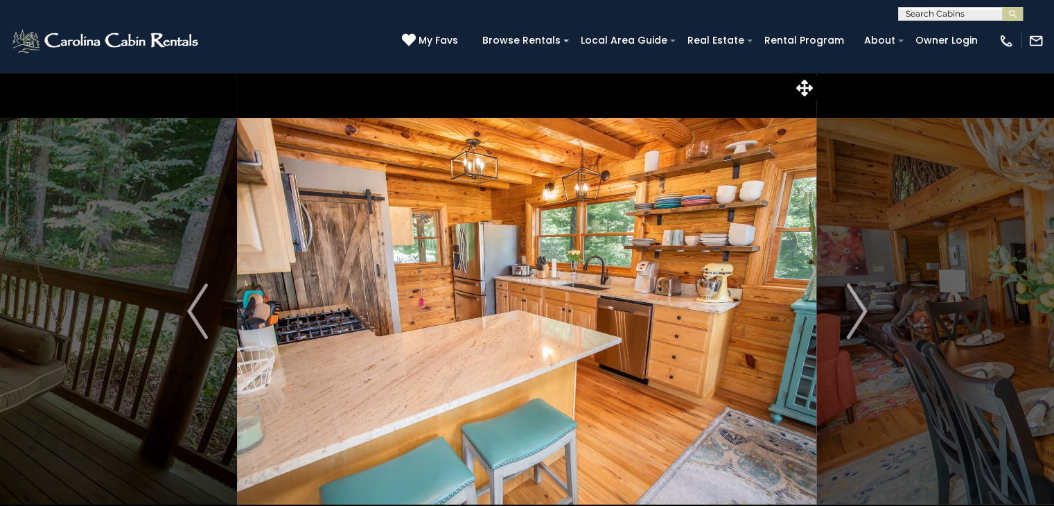
click at [852, 320] on img "Next" at bounding box center [856, 310] width 21 height 55
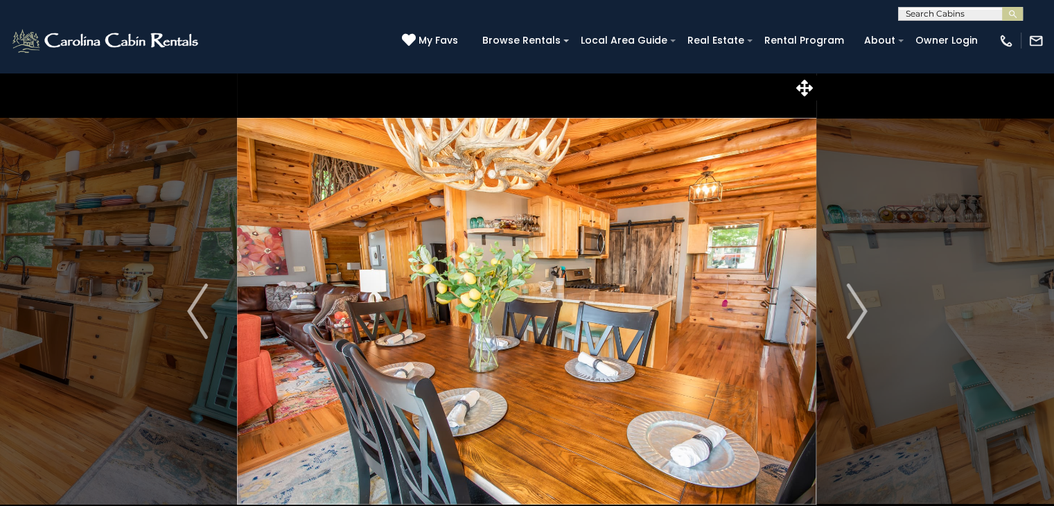
click at [852, 320] on img "Next" at bounding box center [856, 310] width 21 height 55
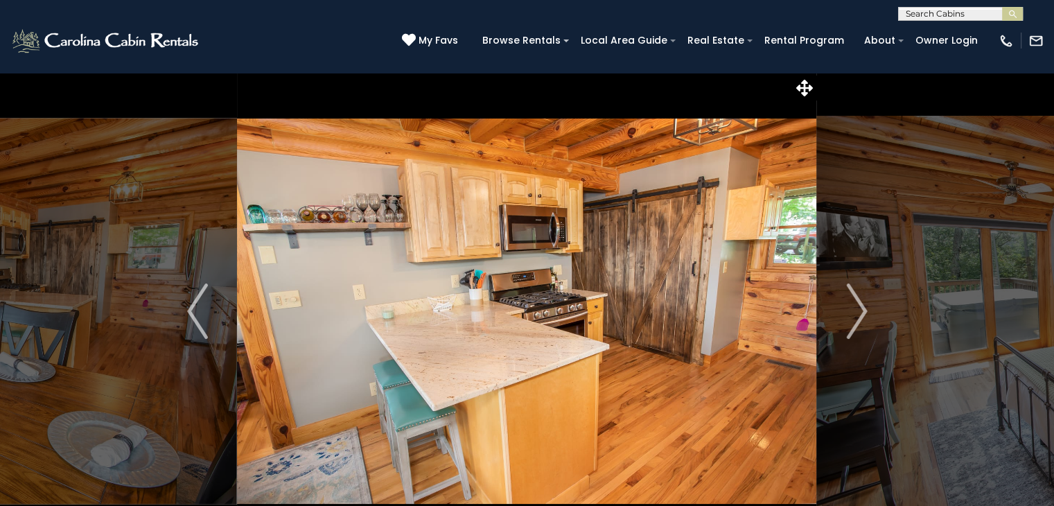
click at [852, 320] on img "Next" at bounding box center [856, 310] width 21 height 55
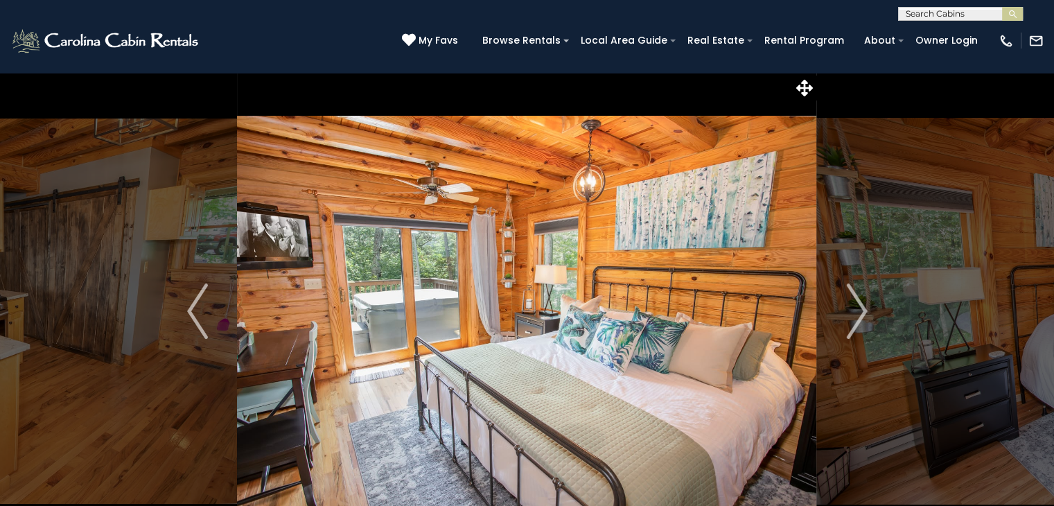
click at [852, 320] on img "Next" at bounding box center [856, 310] width 21 height 55
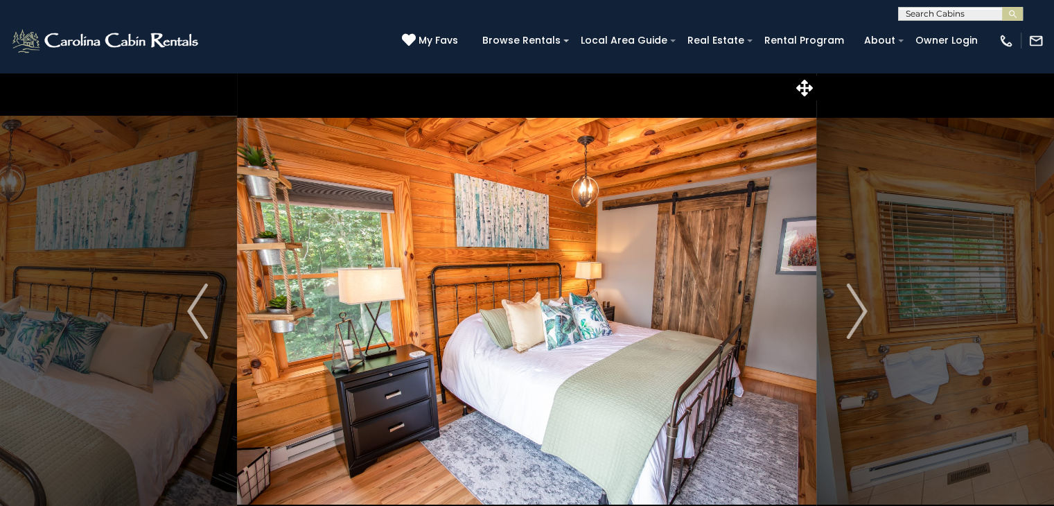
click at [852, 320] on img "Next" at bounding box center [856, 310] width 21 height 55
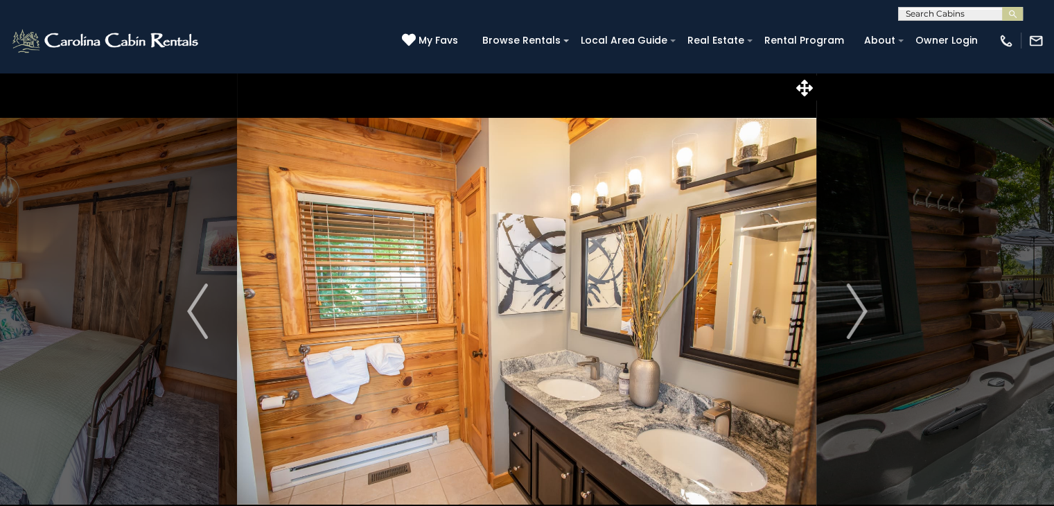
click at [852, 320] on img "Next" at bounding box center [856, 310] width 21 height 55
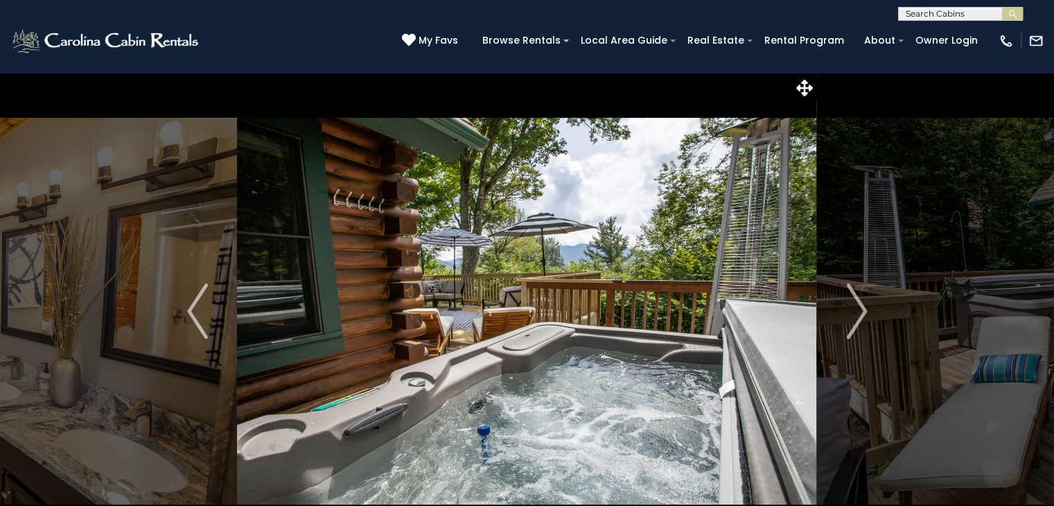
click at [852, 320] on img "Next" at bounding box center [856, 310] width 21 height 55
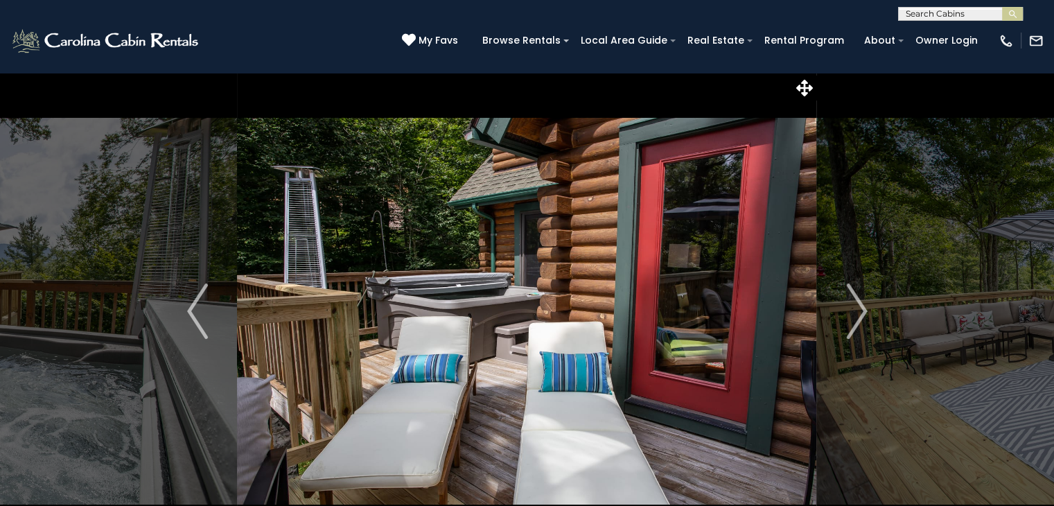
click at [852, 320] on img "Next" at bounding box center [856, 310] width 21 height 55
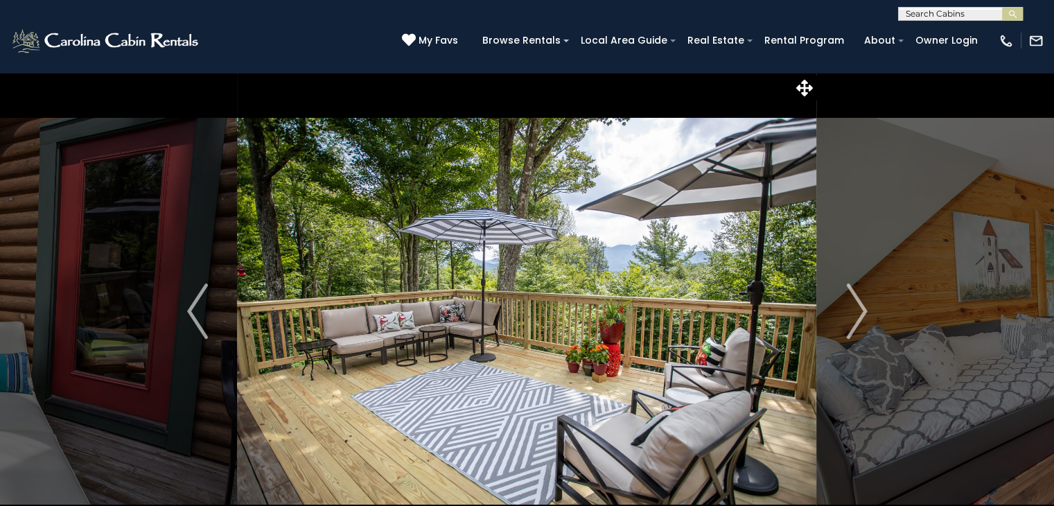
click at [852, 320] on img "Next" at bounding box center [856, 310] width 21 height 55
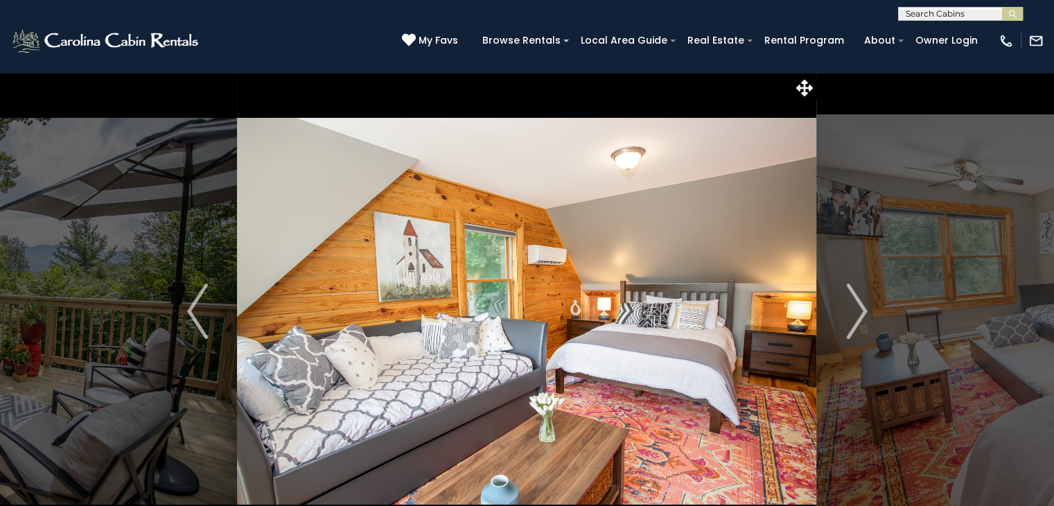
click at [852, 320] on img "Next" at bounding box center [856, 310] width 21 height 55
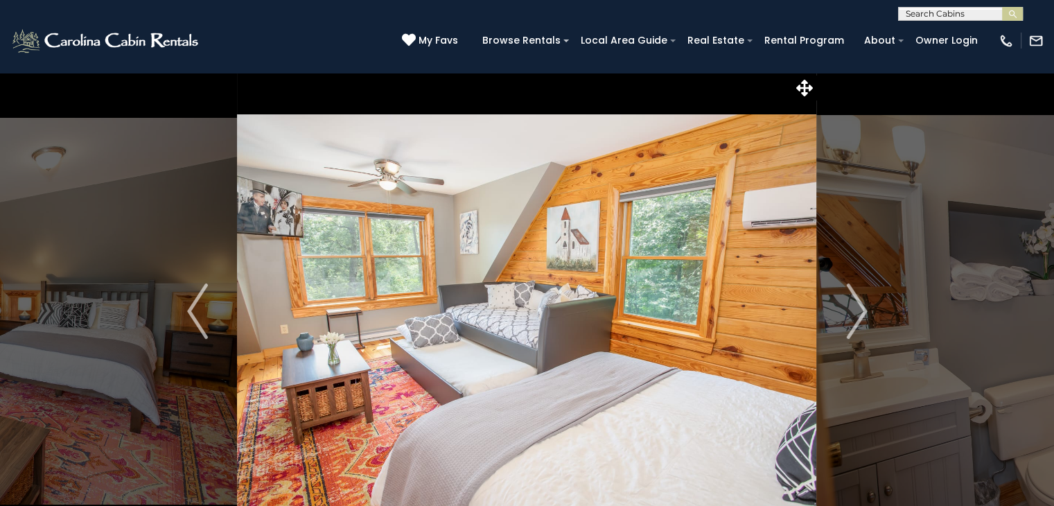
click at [852, 320] on img "Next" at bounding box center [856, 310] width 21 height 55
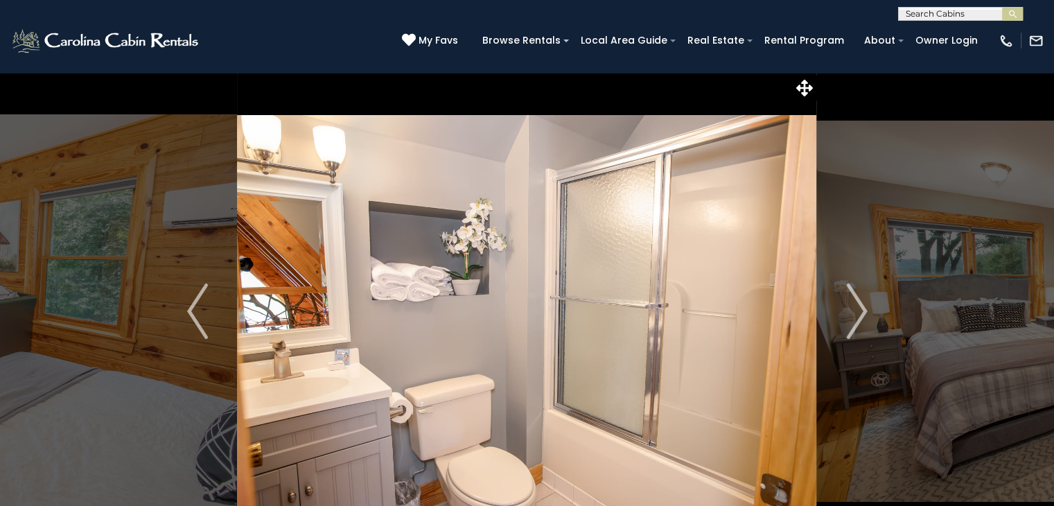
click at [852, 320] on img "Next" at bounding box center [856, 310] width 21 height 55
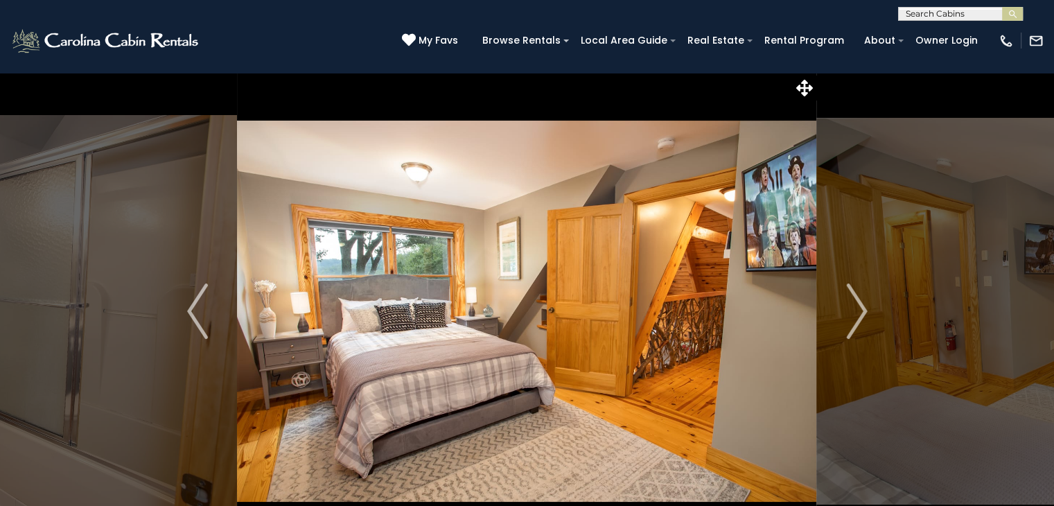
click at [852, 320] on img "Next" at bounding box center [856, 310] width 21 height 55
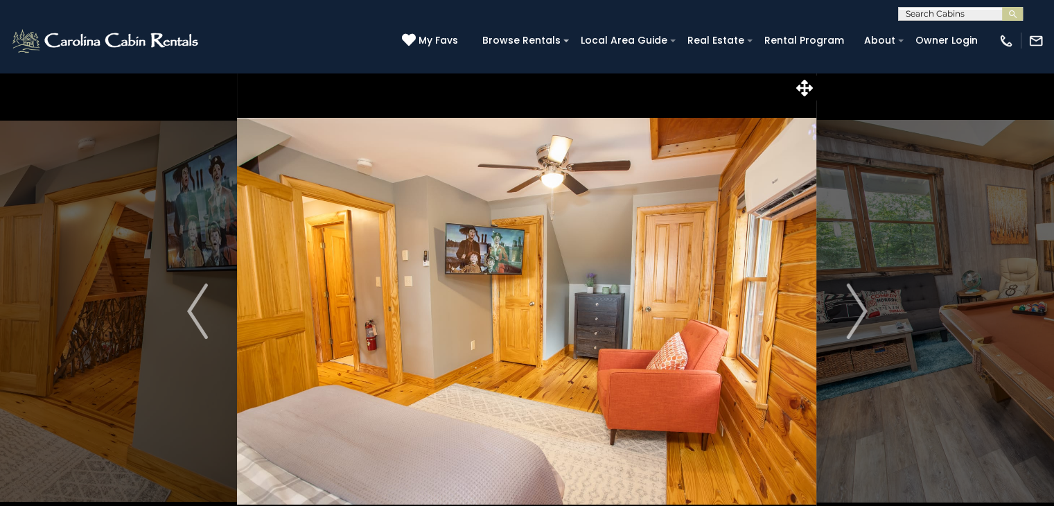
click at [852, 320] on img "Next" at bounding box center [856, 310] width 21 height 55
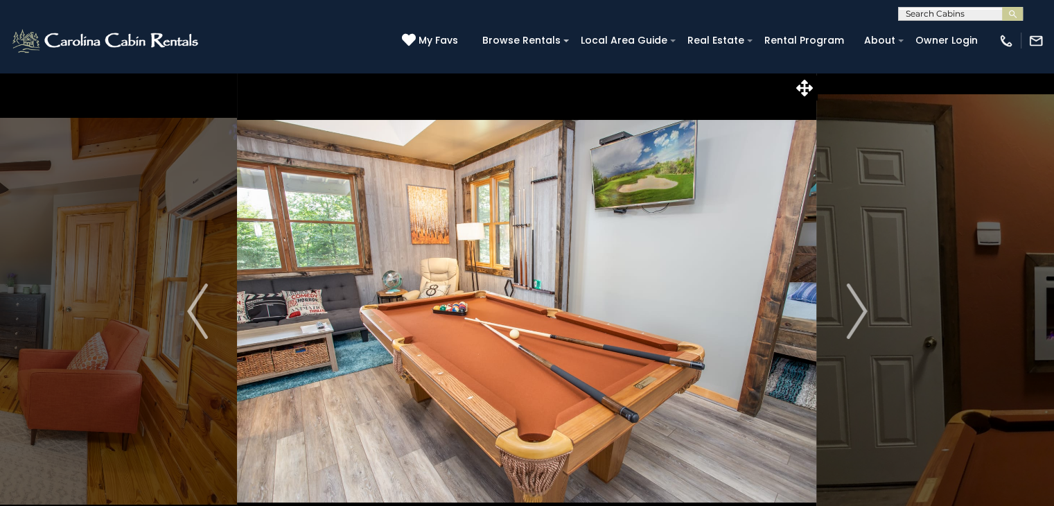
click at [852, 320] on img "Next" at bounding box center [856, 310] width 21 height 55
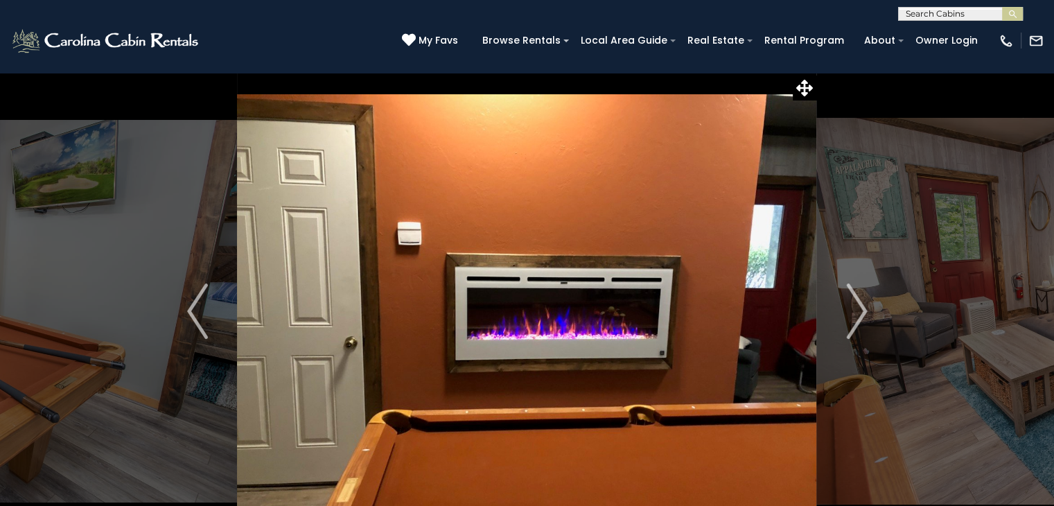
click at [852, 320] on img "Next" at bounding box center [856, 310] width 21 height 55
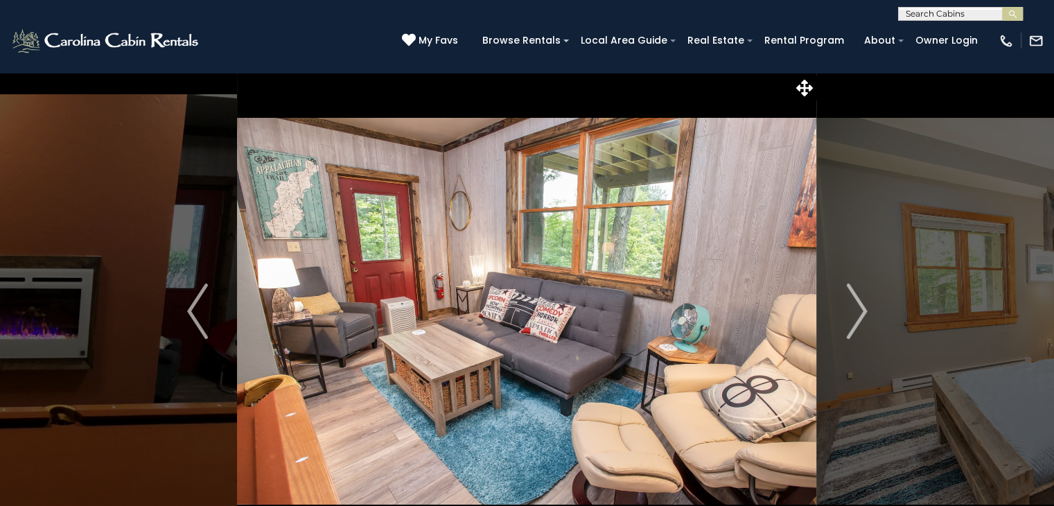
click at [852, 320] on img "Next" at bounding box center [856, 310] width 21 height 55
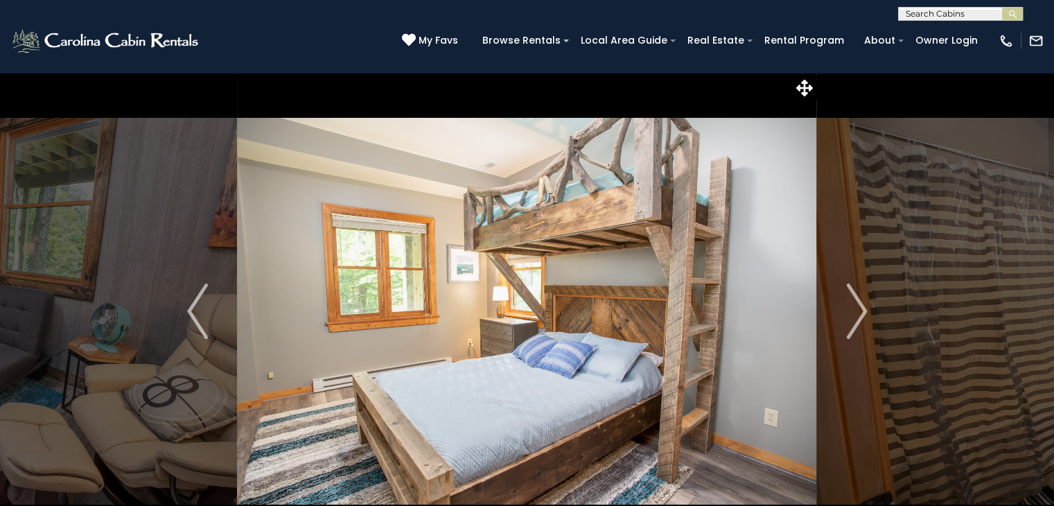
click at [852, 320] on img "Next" at bounding box center [856, 310] width 21 height 55
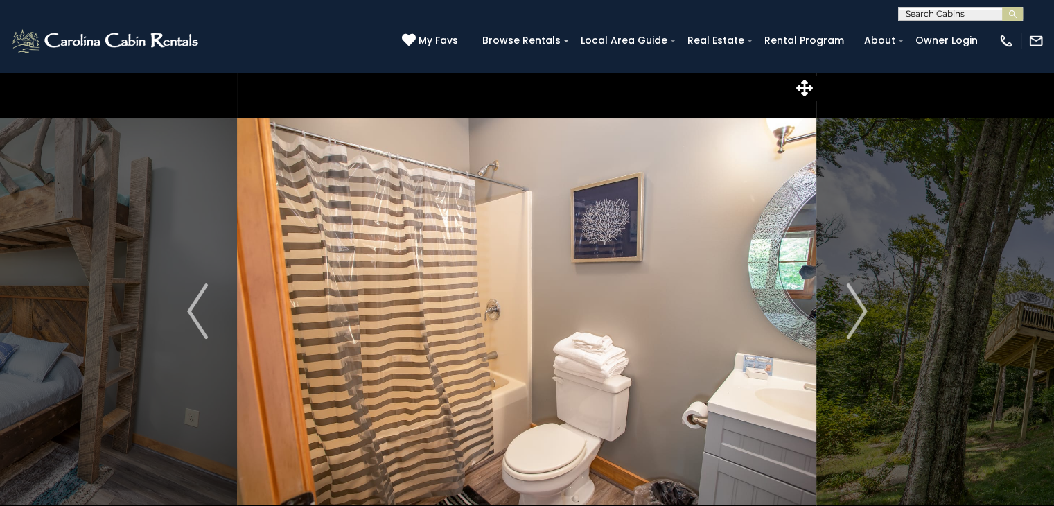
click at [852, 320] on img "Next" at bounding box center [856, 310] width 21 height 55
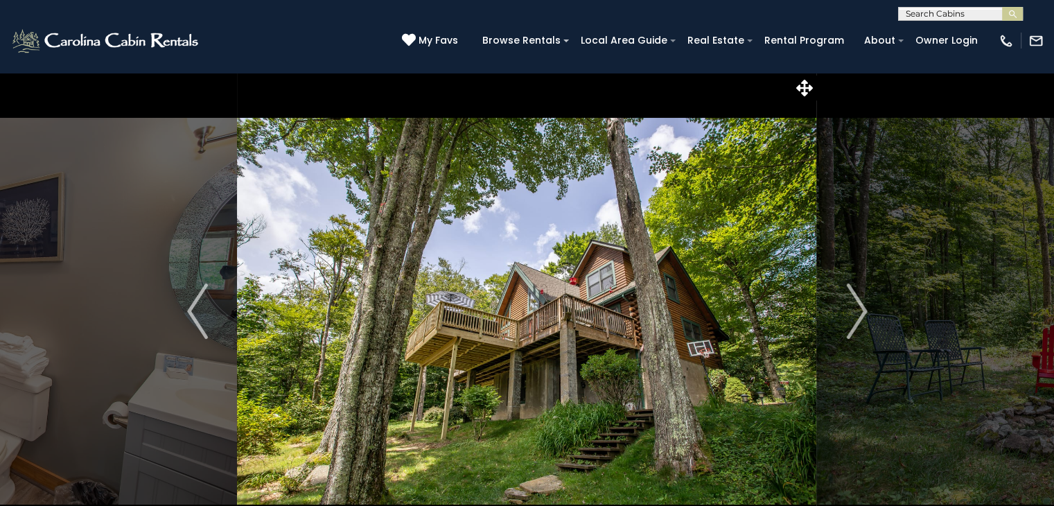
click at [852, 320] on img "Next" at bounding box center [856, 310] width 21 height 55
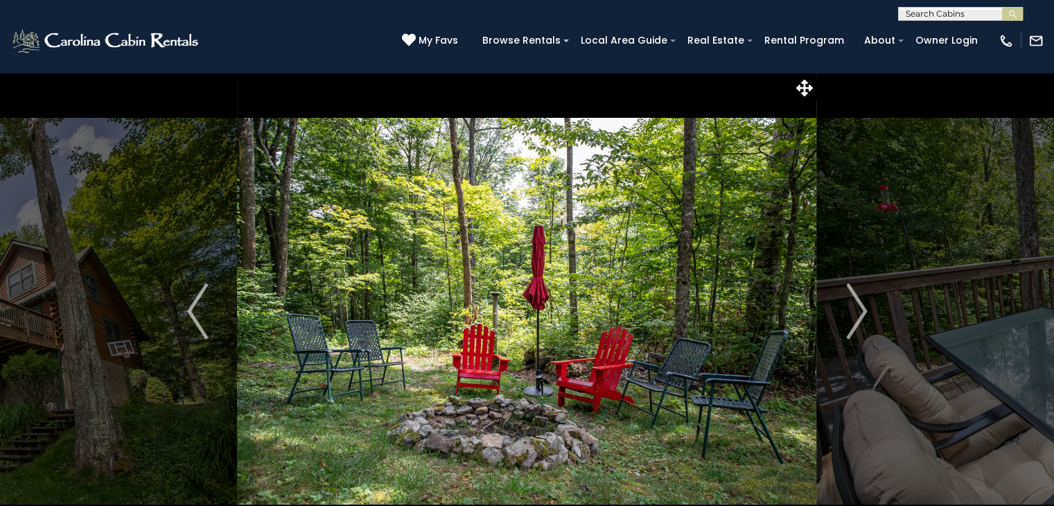
click at [852, 320] on img "Next" at bounding box center [856, 310] width 21 height 55
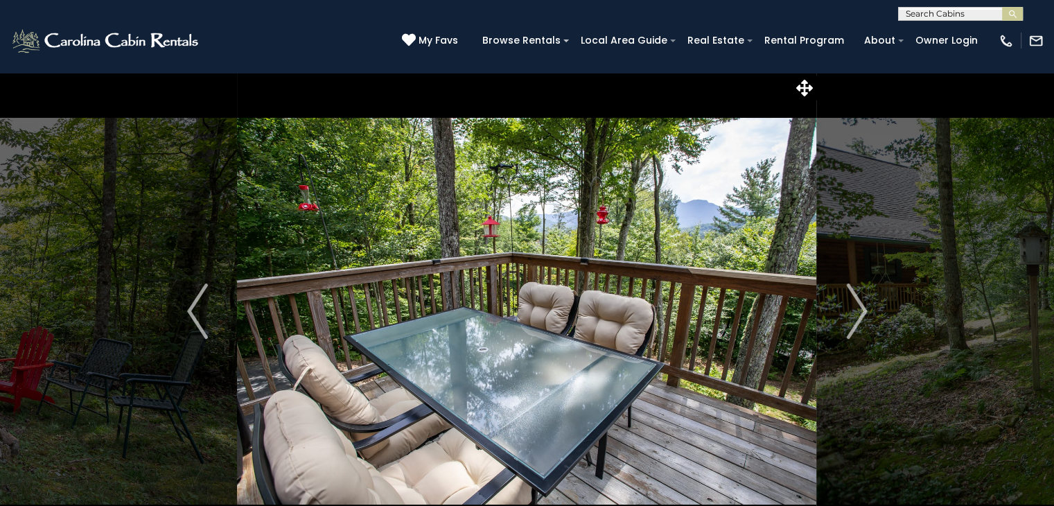
click at [852, 320] on img "Next" at bounding box center [856, 310] width 21 height 55
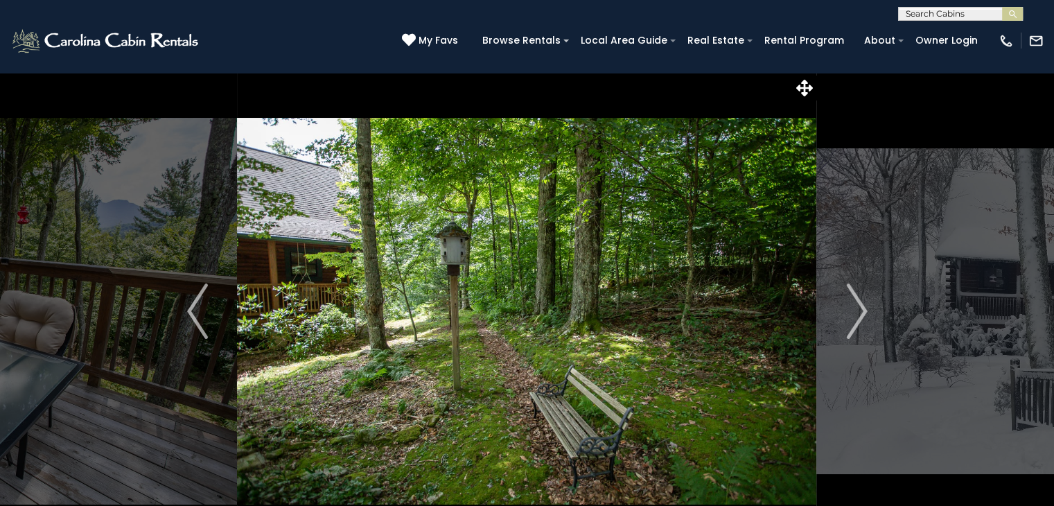
click at [852, 320] on img "Next" at bounding box center [856, 310] width 21 height 55
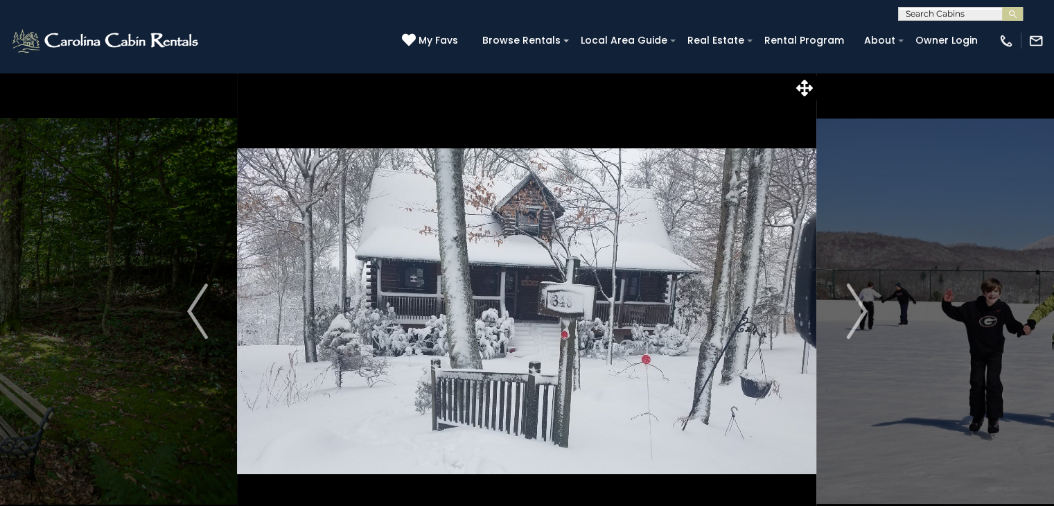
click at [852, 320] on img "Next" at bounding box center [856, 310] width 21 height 55
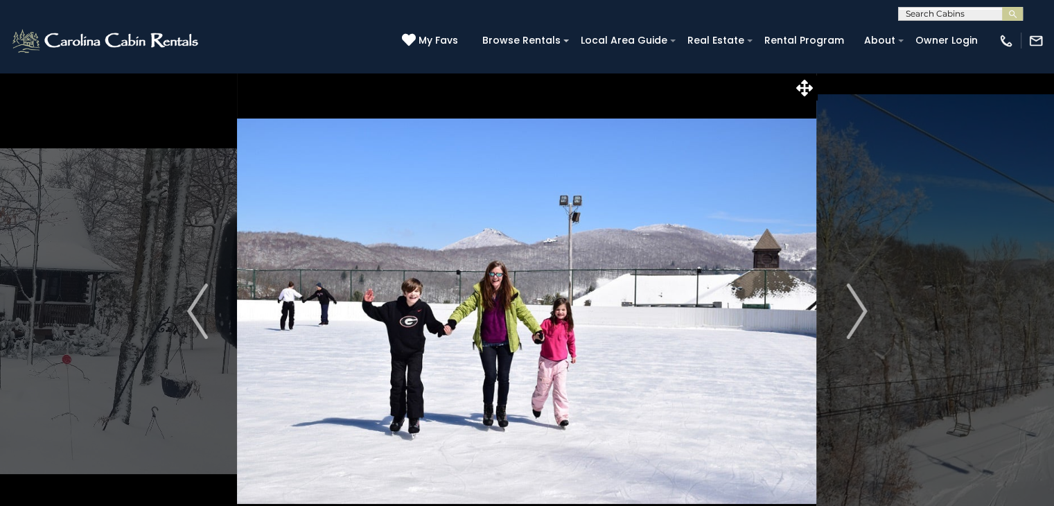
click at [852, 320] on img "Next" at bounding box center [856, 310] width 21 height 55
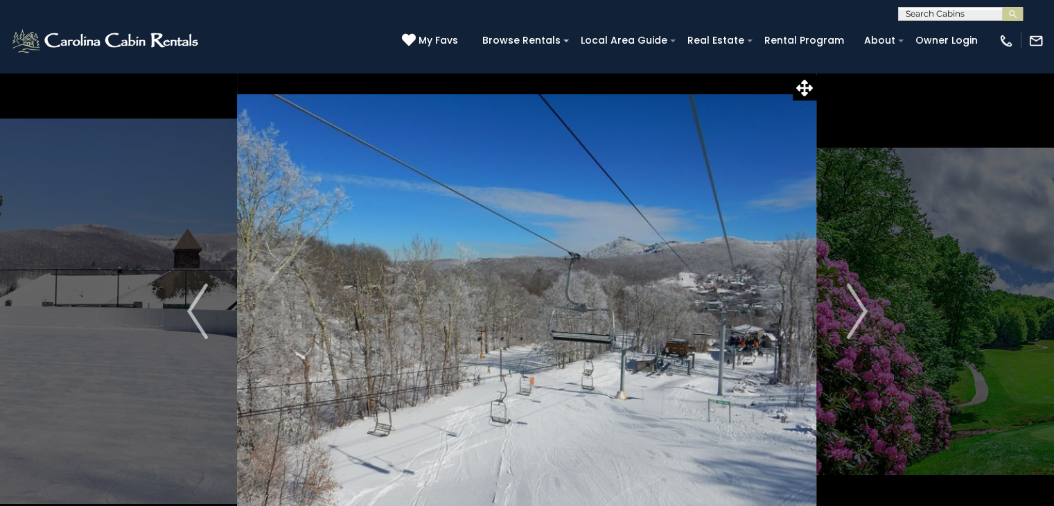
click at [852, 320] on img "Next" at bounding box center [856, 310] width 21 height 55
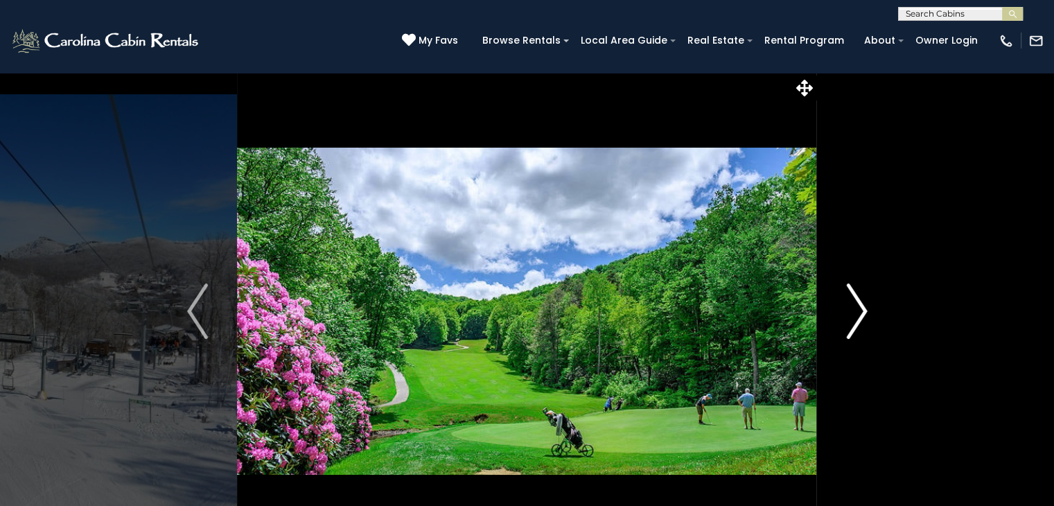
click at [858, 308] on img "Next" at bounding box center [856, 310] width 21 height 55
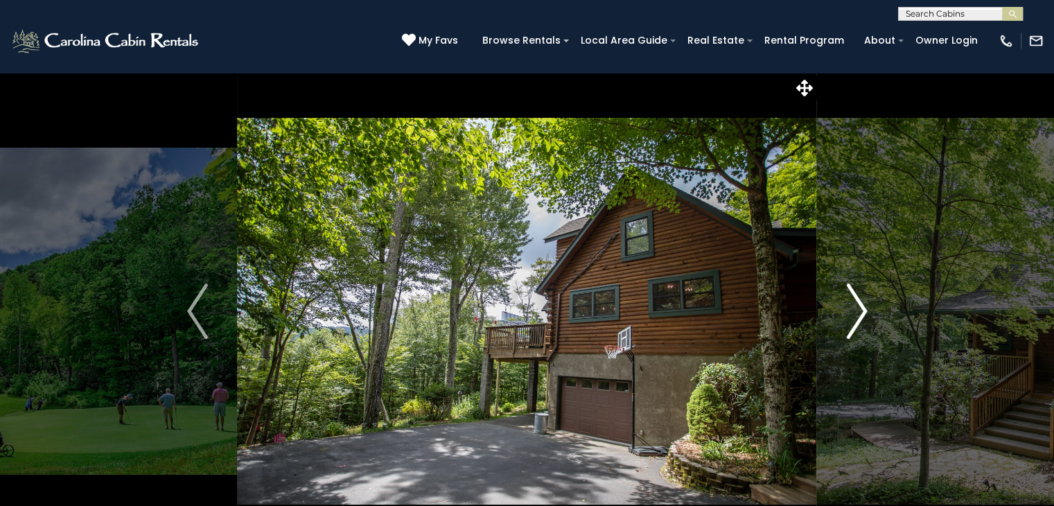
click at [858, 308] on img "Next" at bounding box center [856, 310] width 21 height 55
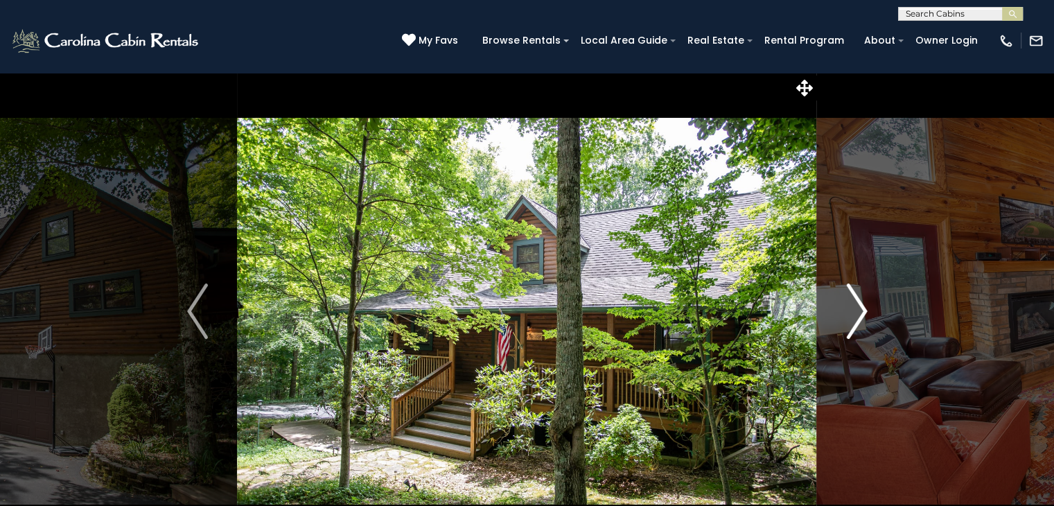
click at [858, 308] on img "Next" at bounding box center [856, 310] width 21 height 55
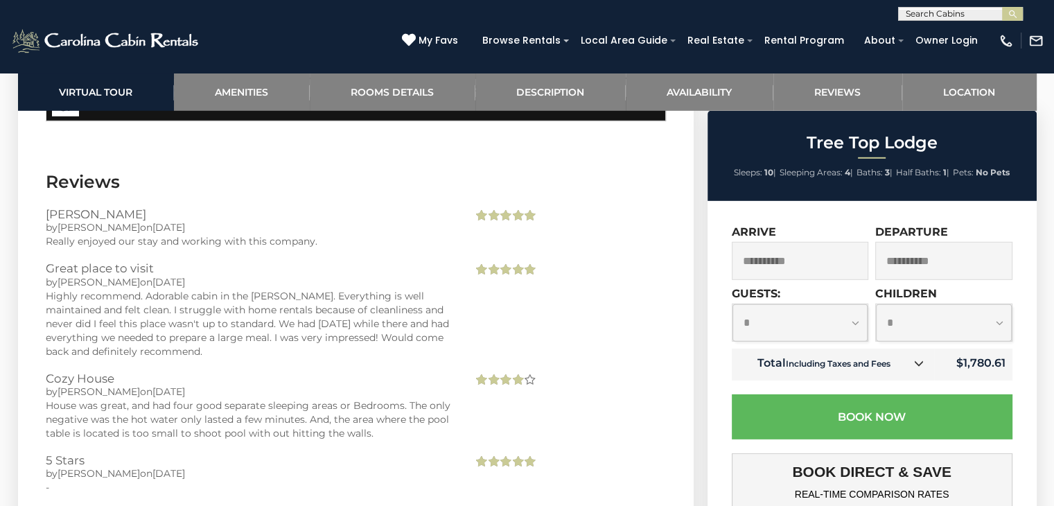
scroll to position [4158, 0]
